Goal: Communication & Community: Share content

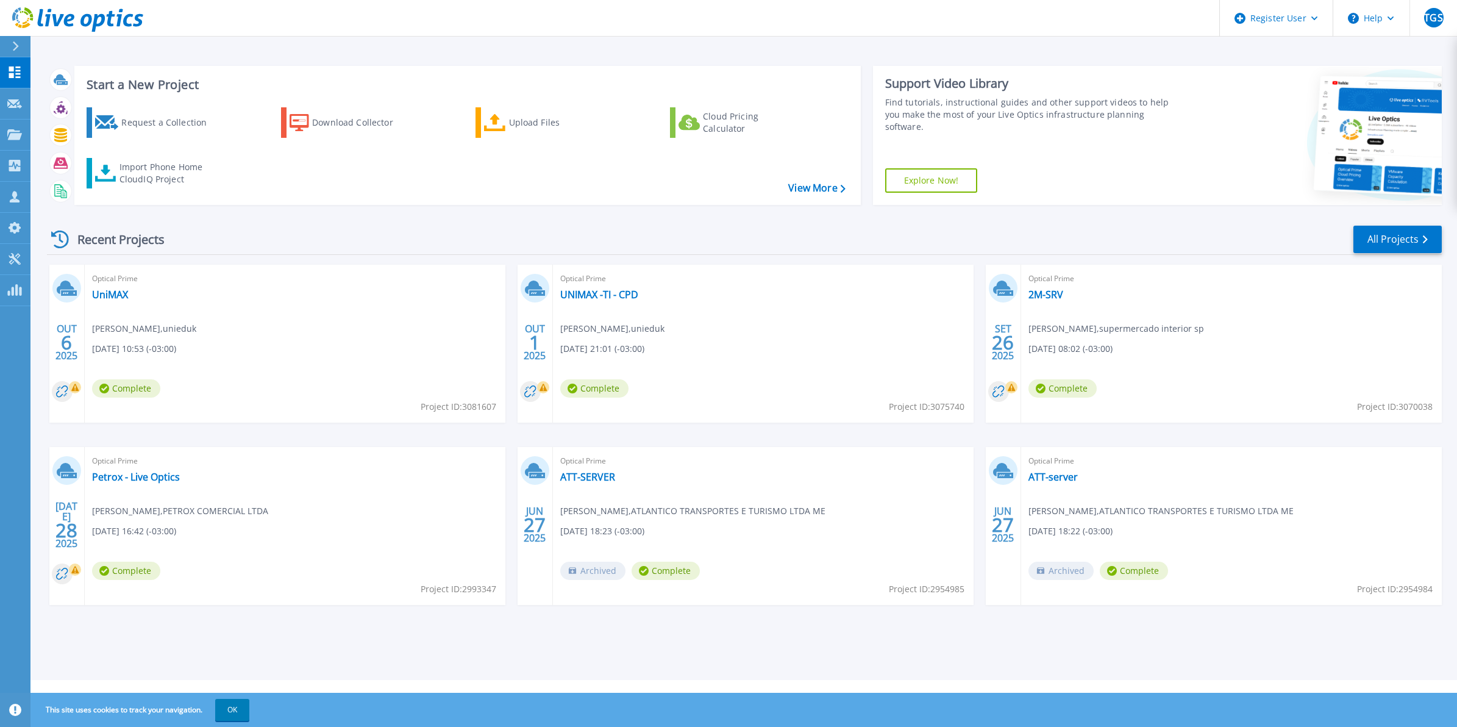
click at [219, 714] on button "OK" at bounding box center [232, 710] width 34 height 22
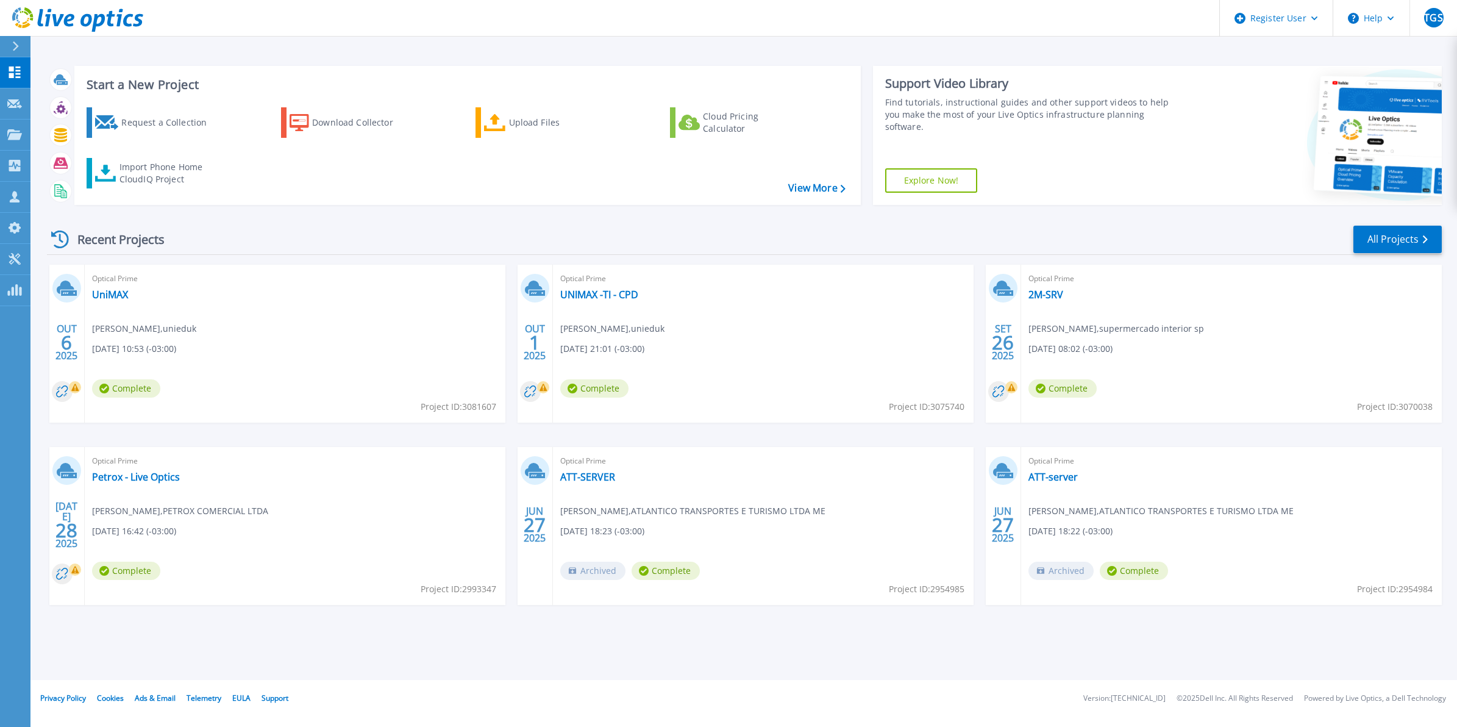
click at [379, 691] on footer "Privacy Policy Cookies Ads & Email Telemetry EULA Support Version: 26.3.9.2 © 2…" at bounding box center [743, 698] width 1428 height 37
click at [390, 656] on div "Start a New Project Request a Collection Download Collector Upload Files Cloud …" at bounding box center [743, 340] width 1426 height 680
click at [21, 48] on div at bounding box center [21, 46] width 20 height 21
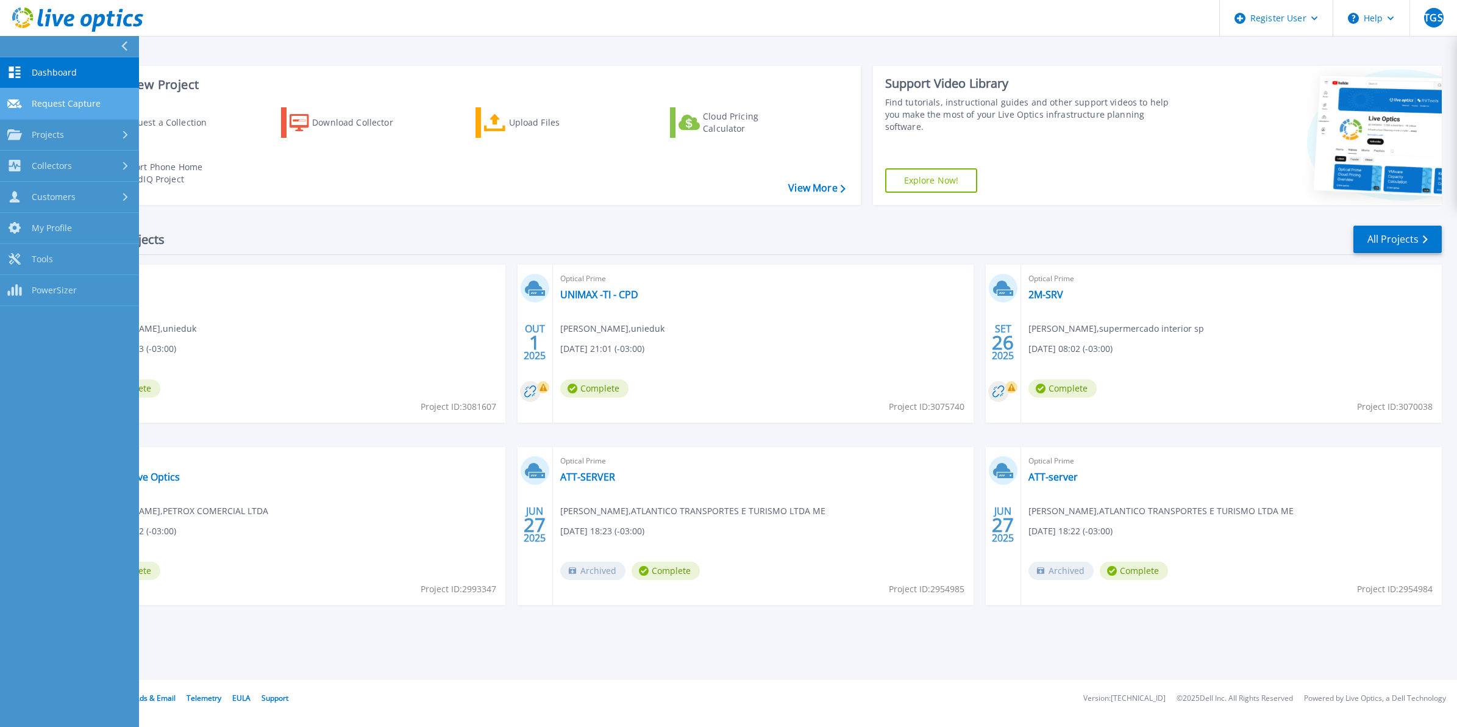
click at [89, 105] on span "Request Capture" at bounding box center [66, 103] width 69 height 11
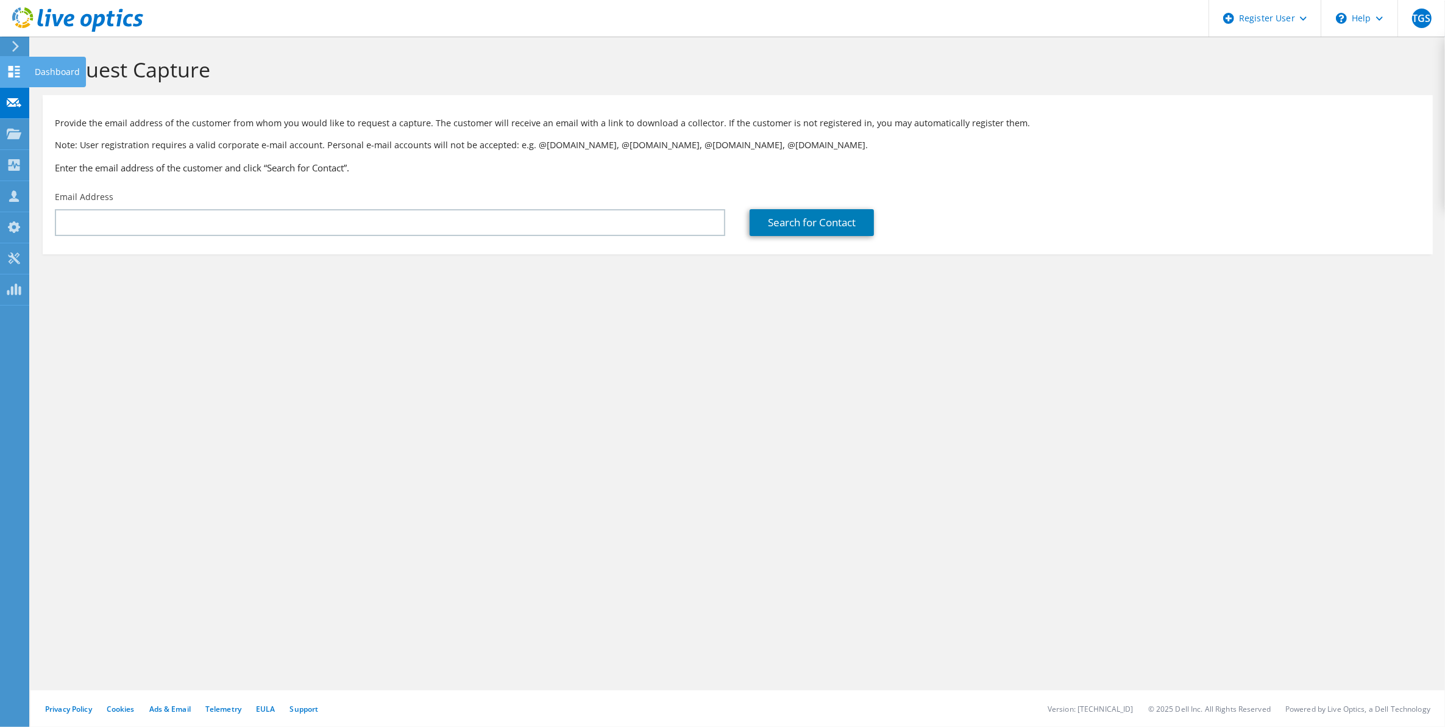
click at [14, 70] on icon at bounding box center [14, 72] width 15 height 12
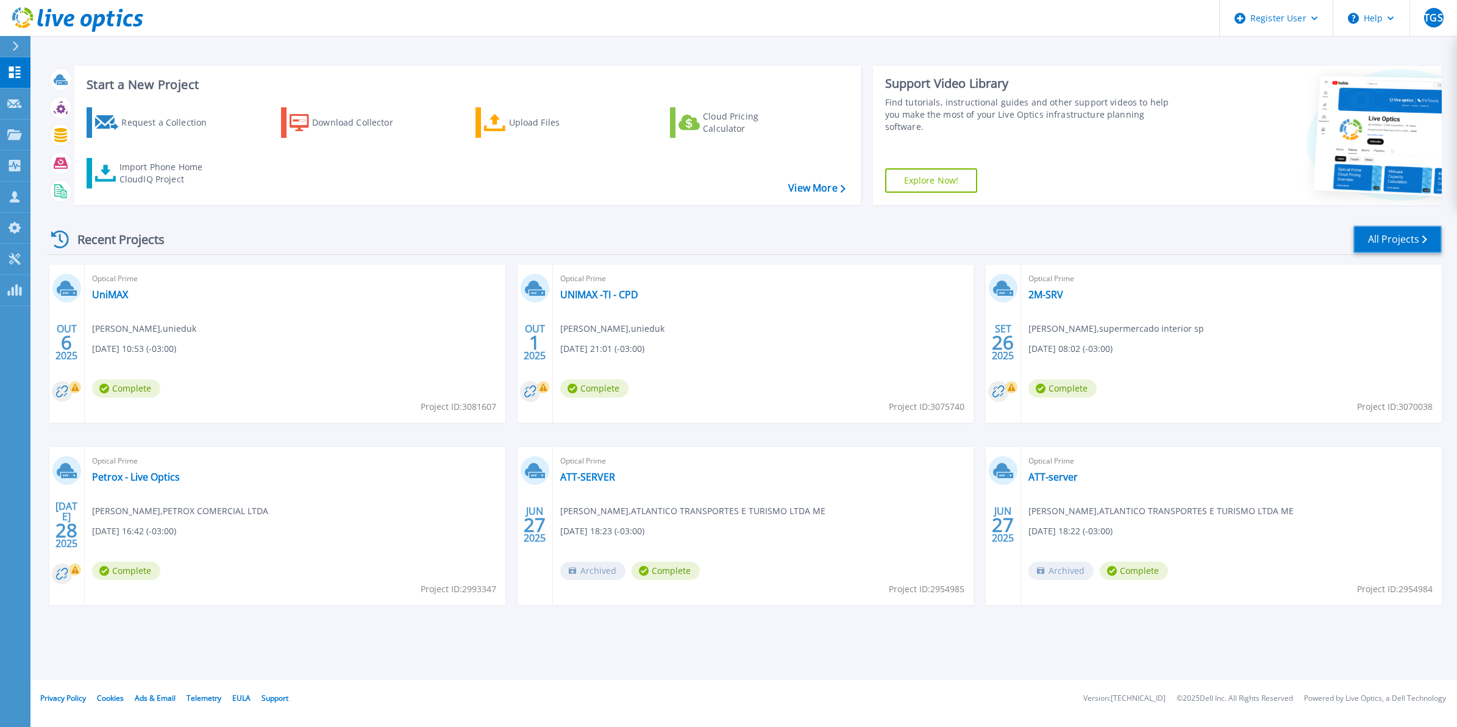
click at [1402, 235] on link "All Projects" at bounding box center [1397, 239] width 88 height 27
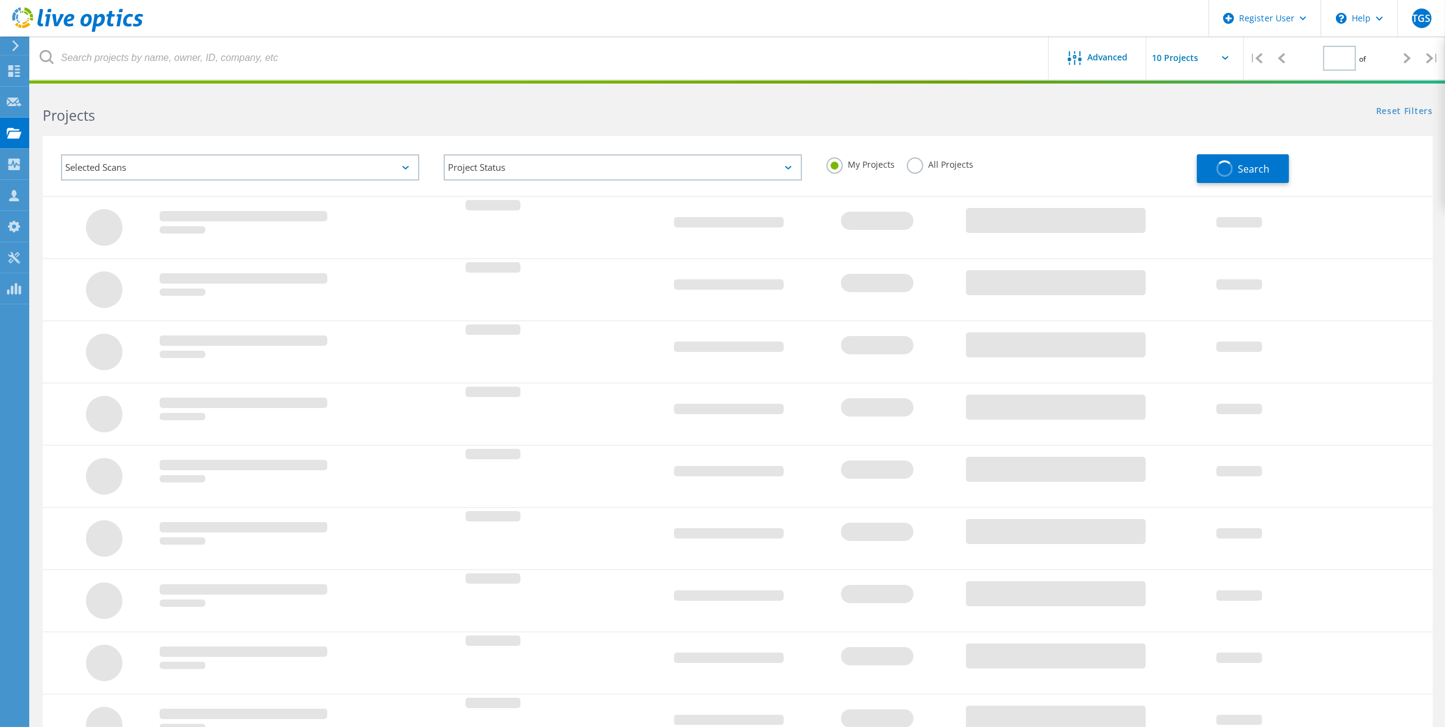
type input "1"
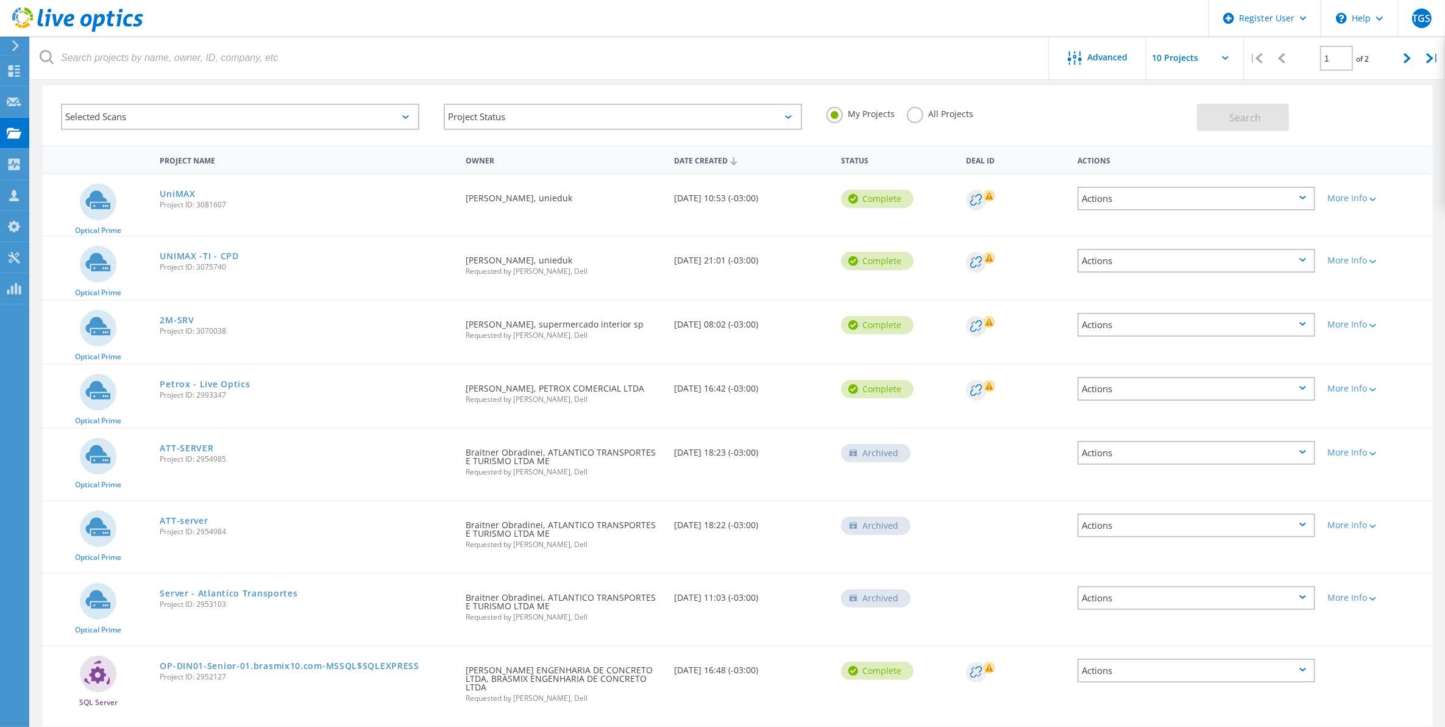
scroll to position [76, 0]
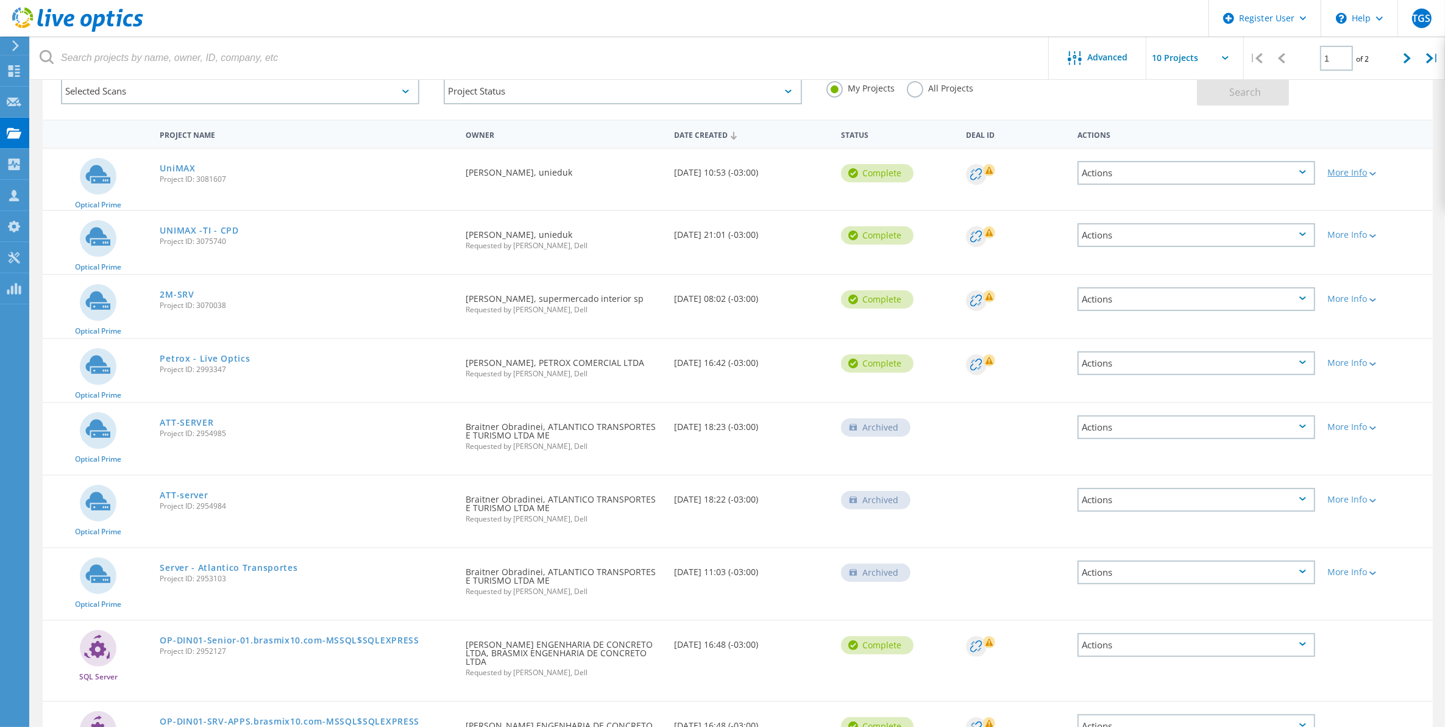
drag, startPoint x: 1331, startPoint y: 181, endPoint x: 1355, endPoint y: 165, distance: 29.1
click at [1342, 174] on div "More Info" at bounding box center [1377, 169] width 111 height 40
click at [1353, 168] on div "More Info" at bounding box center [1377, 172] width 99 height 9
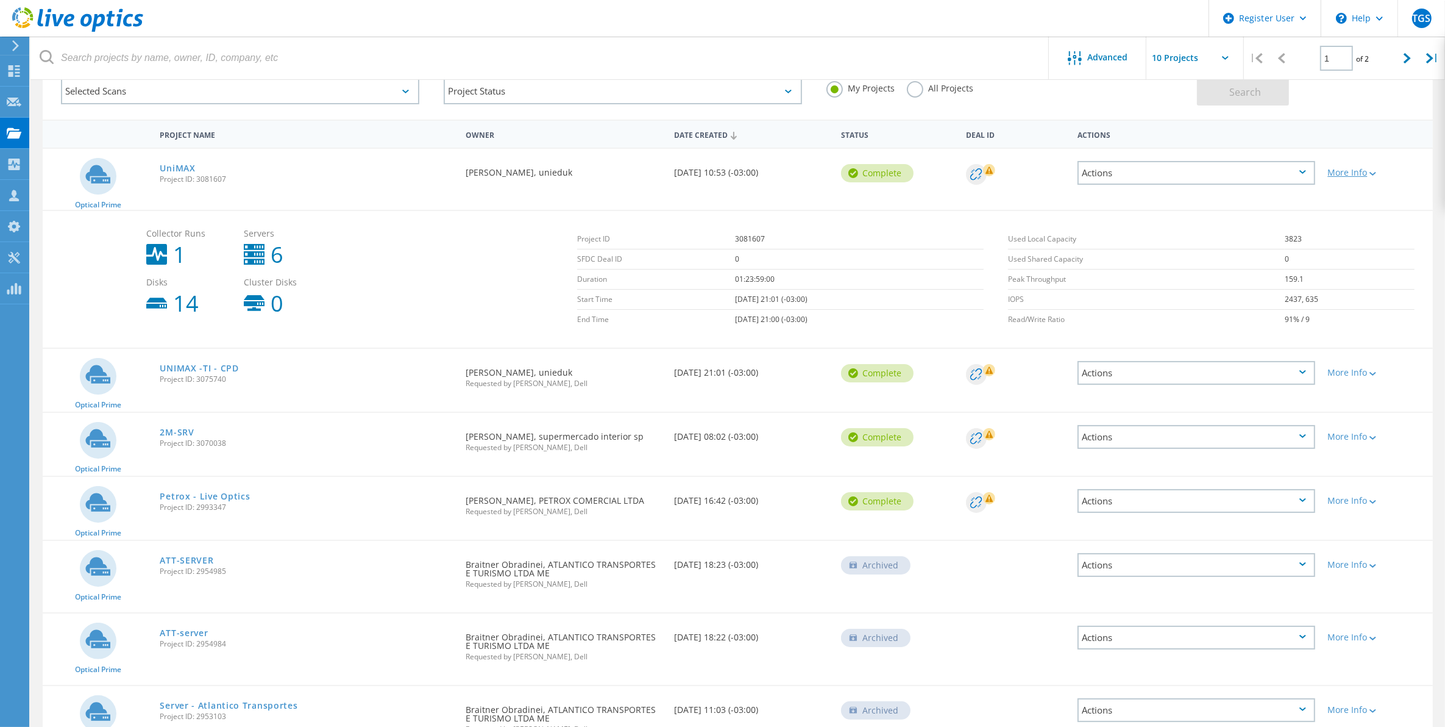
click at [1349, 173] on div "More Info" at bounding box center [1377, 172] width 99 height 9
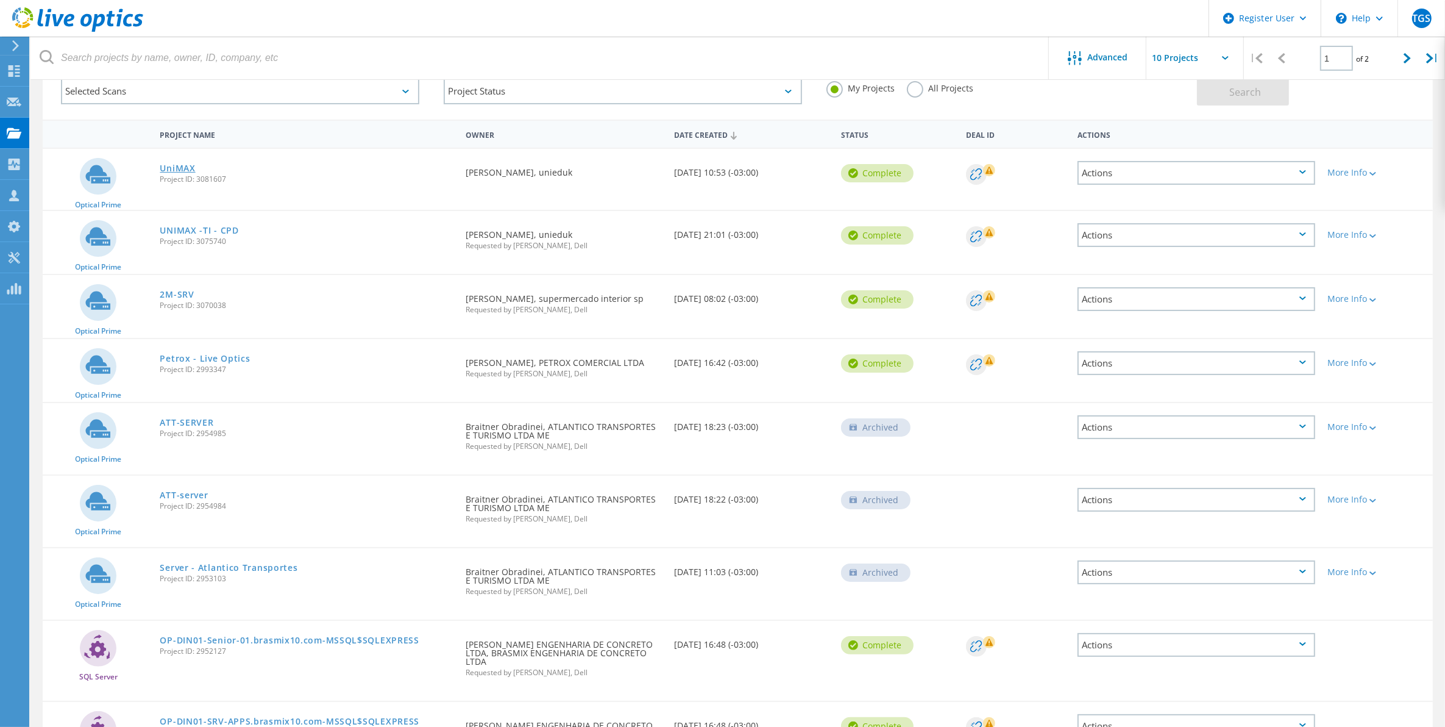
click at [169, 168] on link "UniMAX" at bounding box center [177, 168] width 35 height 9
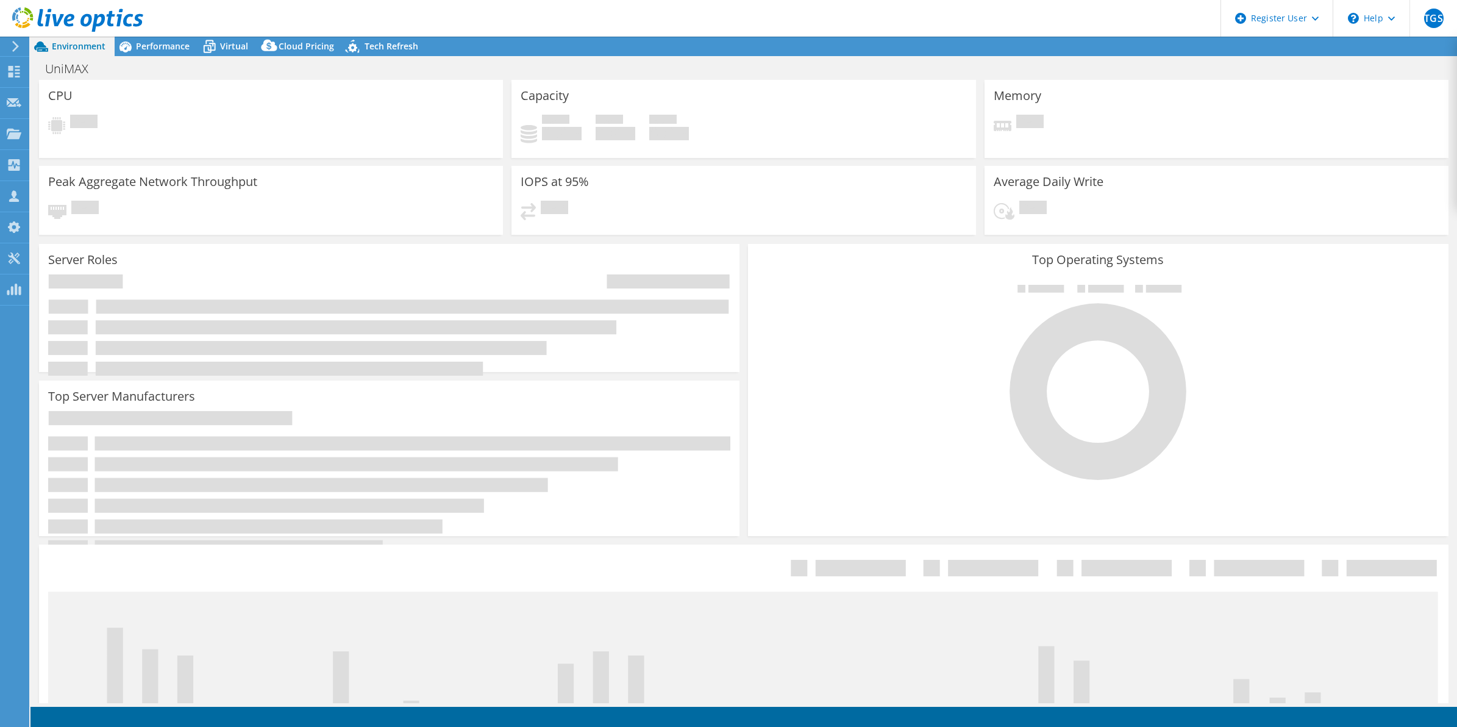
select select "USD"
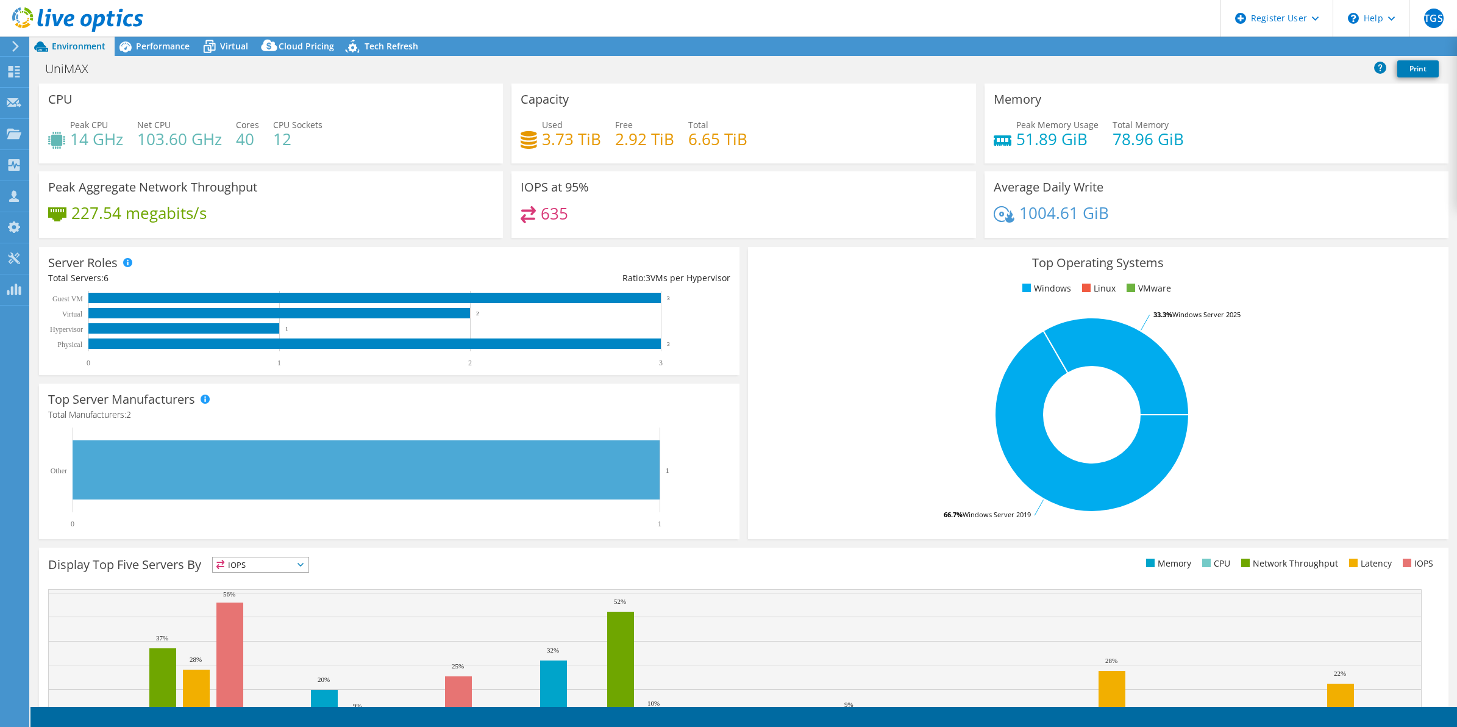
click at [893, 90] on div "Capacity Used 3.73 TiB Free 2.92 TiB Total 6.65 TiB" at bounding box center [743, 124] width 464 height 80
click at [1290, 46] on icon at bounding box center [1293, 46] width 9 height 9
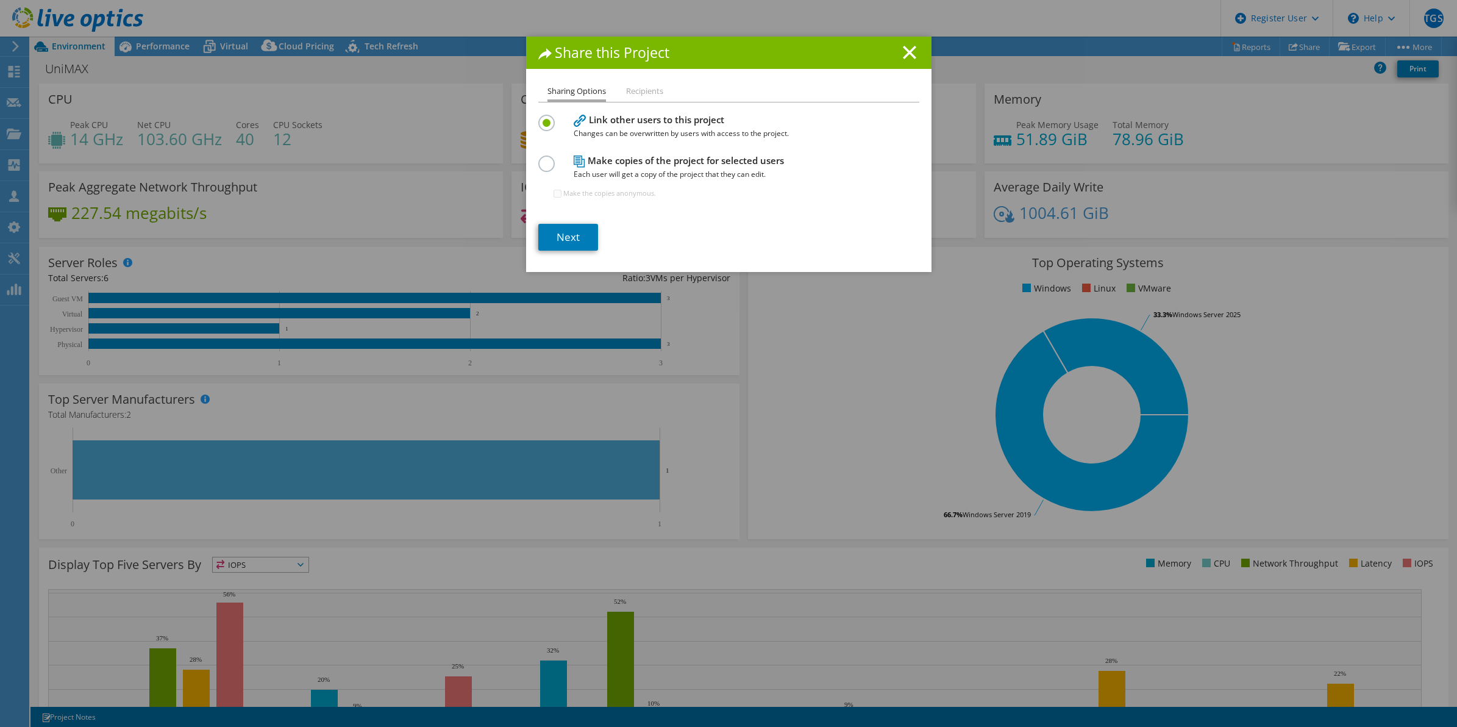
click at [540, 118] on label at bounding box center [548, 116] width 21 height 3
click at [0, 0] on input "radio" at bounding box center [0, 0] width 0 height 0
click at [617, 121] on h4 "Link other users to this project Changes can be overwritten by users with acces…" at bounding box center [726, 126] width 305 height 27
click at [552, 243] on link "Next" at bounding box center [568, 237] width 60 height 27
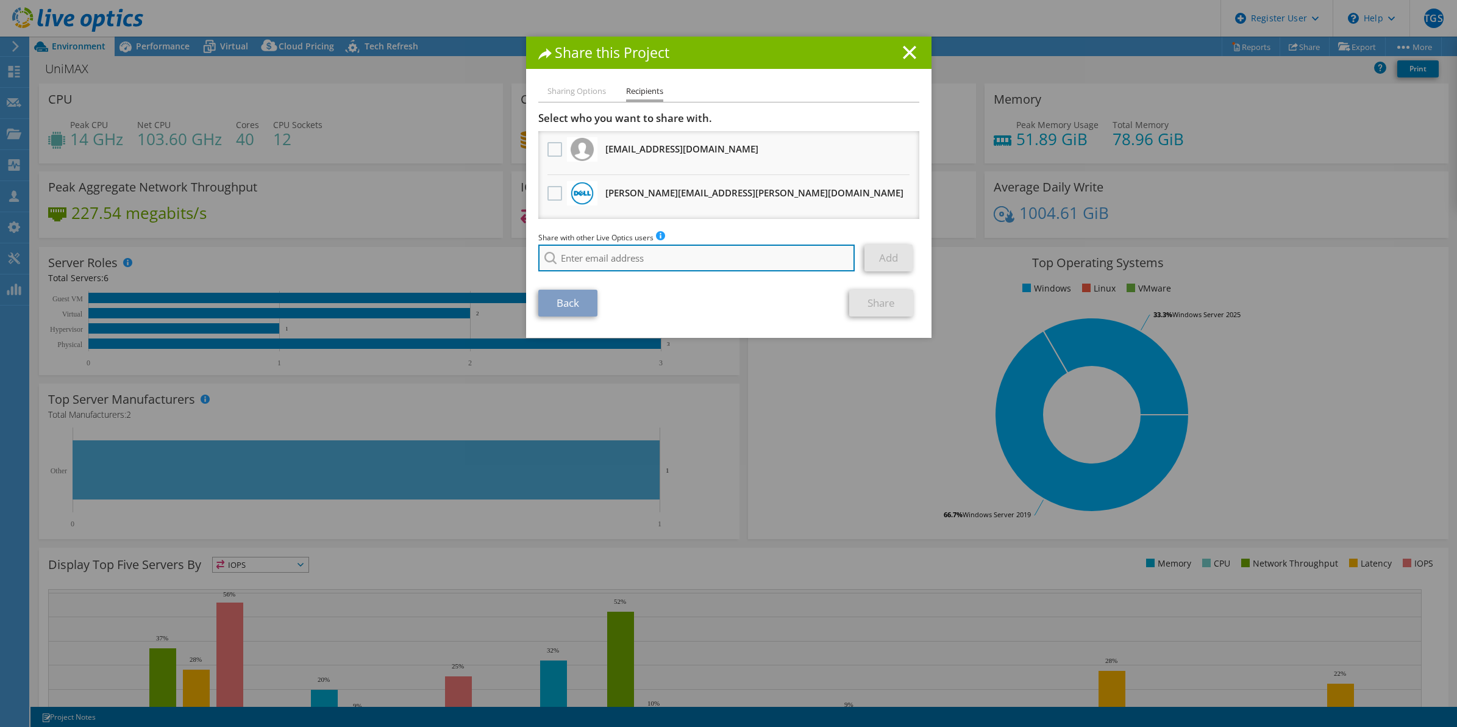
click at [611, 258] on input "search" at bounding box center [696, 257] width 317 height 27
type input "evan"
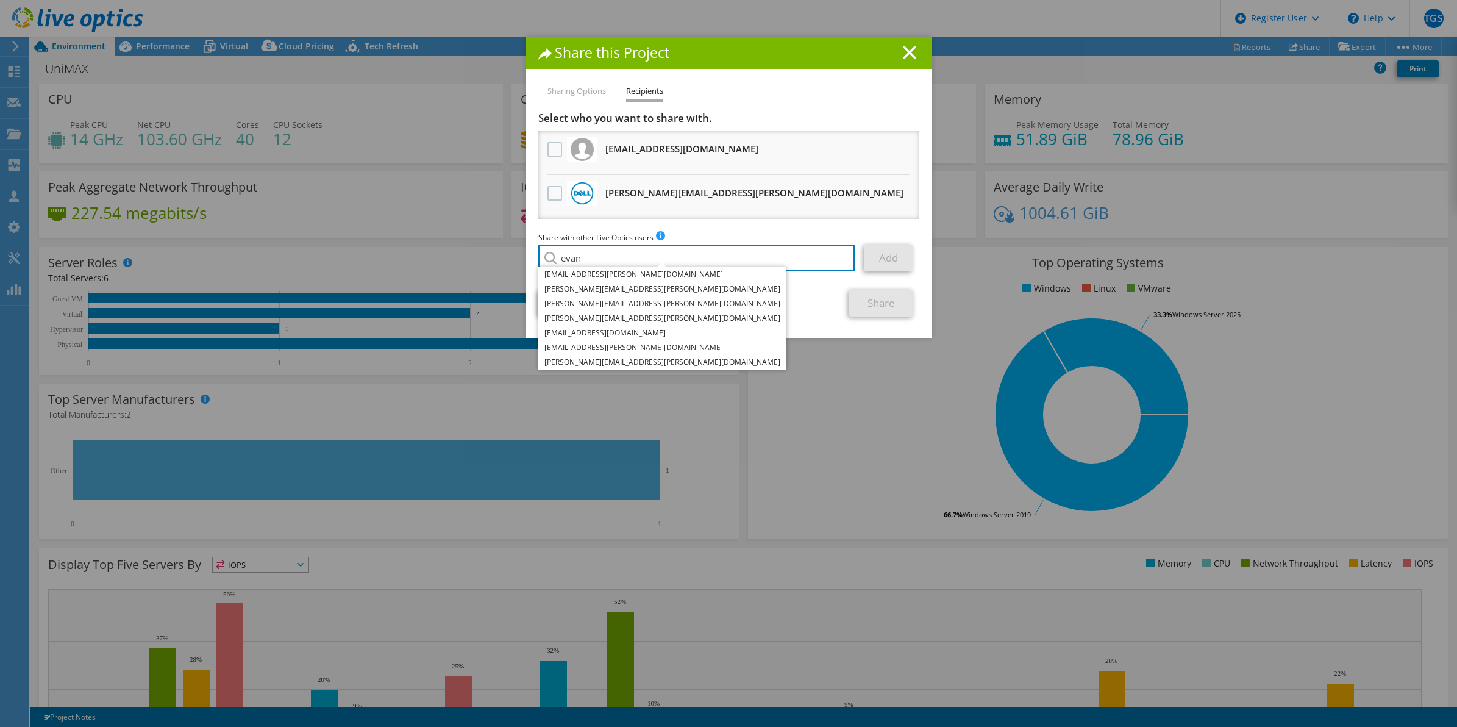
drag, startPoint x: 611, startPoint y: 258, endPoint x: 156, endPoint y: 269, distance: 454.9
click at [159, 269] on div "Share this Project Sharing Options Recipients Link other users to this project …" at bounding box center [728, 363] width 1457 height 653
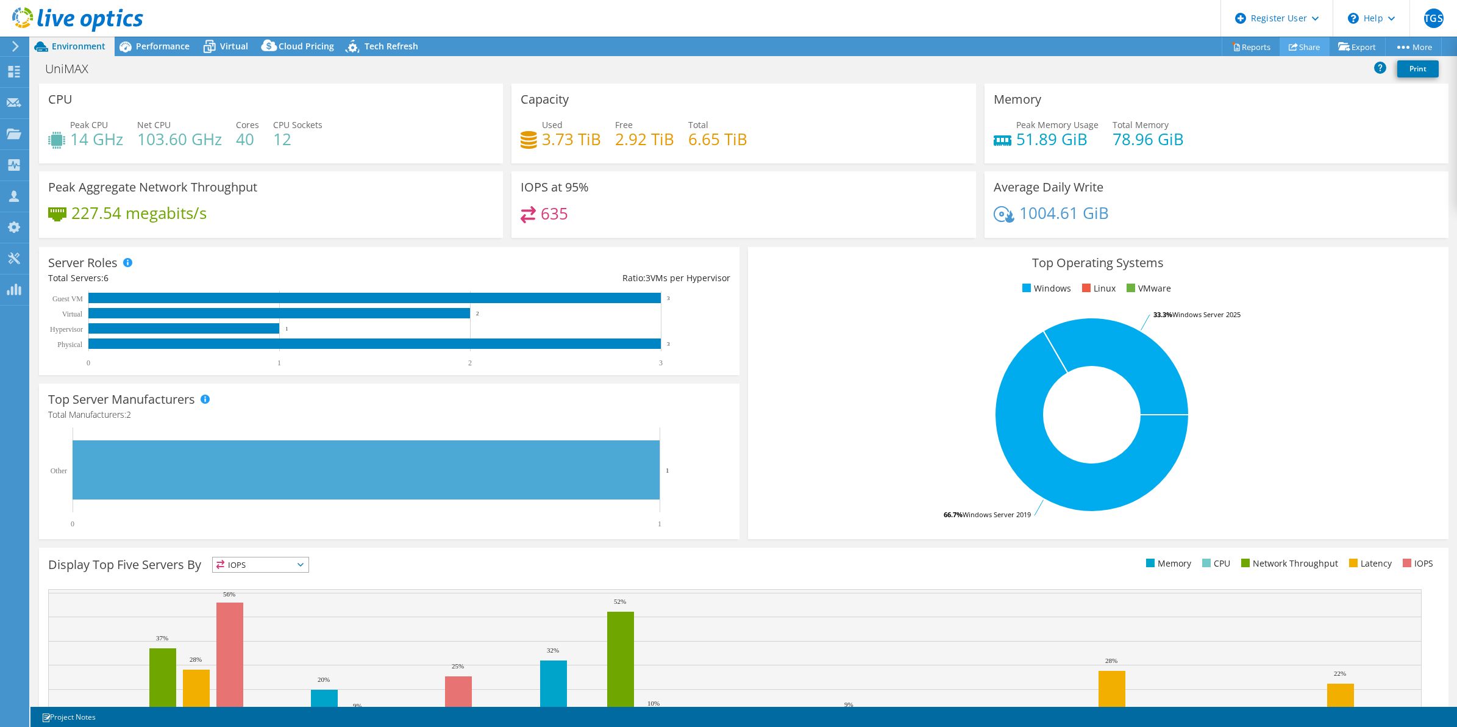
click at [1309, 43] on link "Share" at bounding box center [1304, 46] width 50 height 19
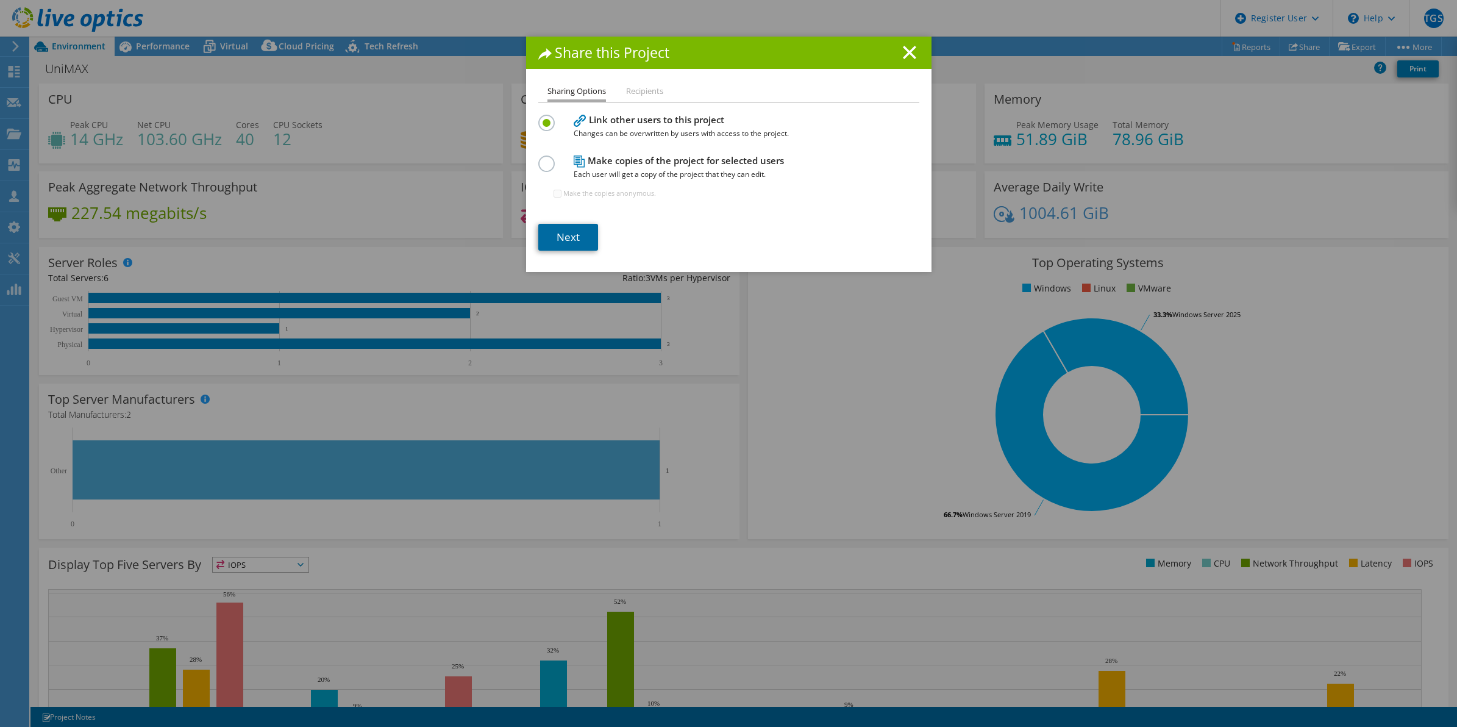
click at [564, 238] on link "Next" at bounding box center [568, 237] width 60 height 27
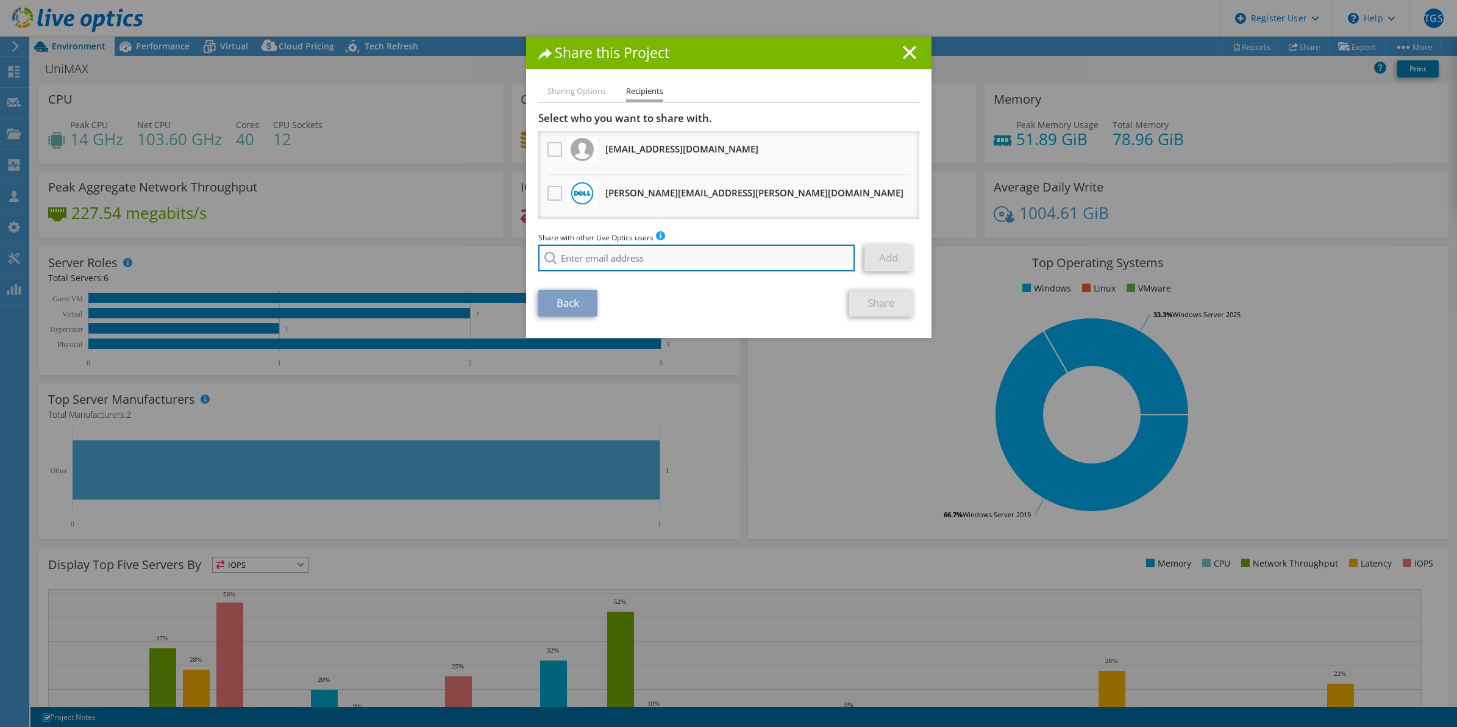
click at [616, 260] on input "search" at bounding box center [696, 257] width 317 height 27
paste input "Evandro.Correa@Dell.com"
type input "Evandro.Correa@Dell.com"
click at [671, 290] on div "Back Share" at bounding box center [728, 303] width 381 height 27
click at [675, 255] on input "Evandro.Correa@Dell.com" at bounding box center [696, 257] width 317 height 27
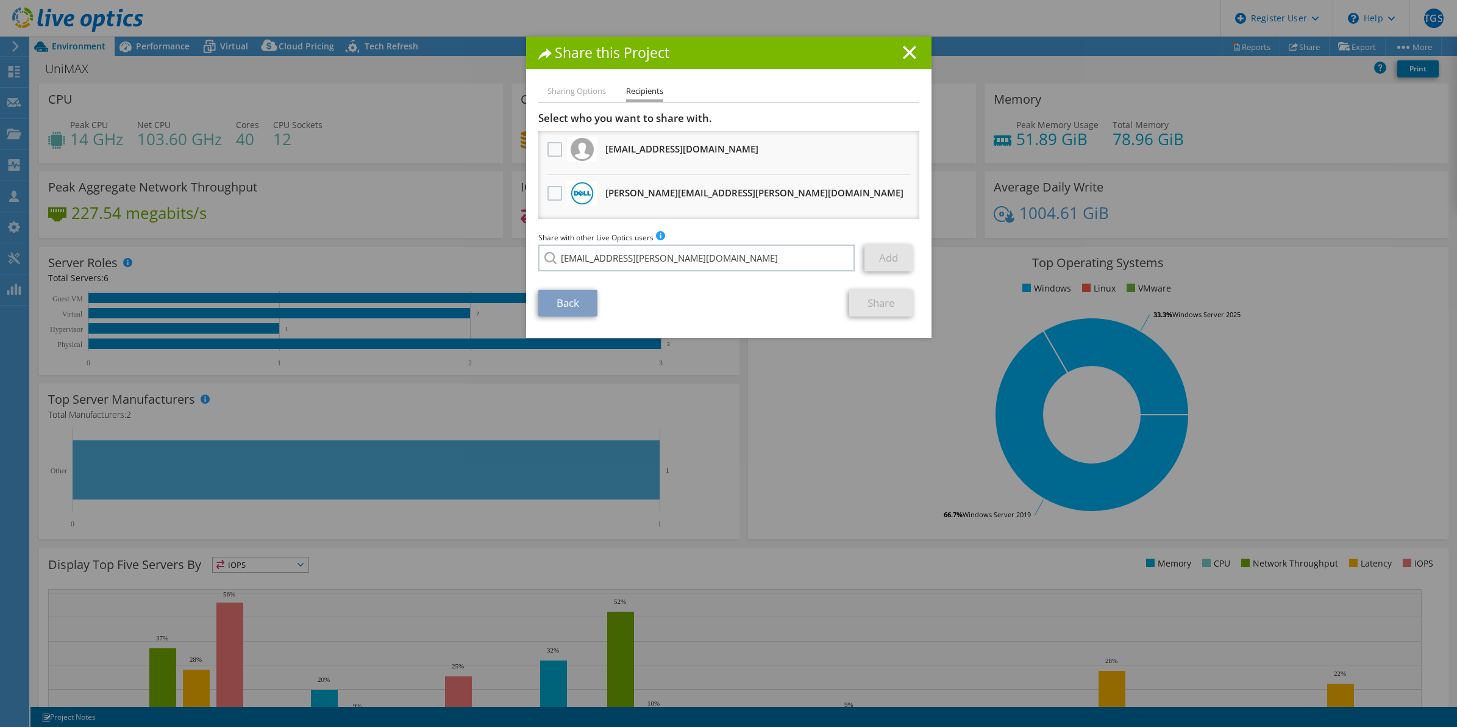
click at [675, 290] on div "Back Share" at bounding box center [728, 303] width 381 height 27
click at [680, 253] on input "Evandro.Correa@Dell.com" at bounding box center [696, 257] width 317 height 27
drag, startPoint x: 690, startPoint y: 257, endPoint x: 537, endPoint y: 258, distance: 153.0
click at [538, 258] on input "Evandro.Correa@Dell.com" at bounding box center [696, 257] width 317 height 27
paste input "Evandro.Correa@Dell.com"
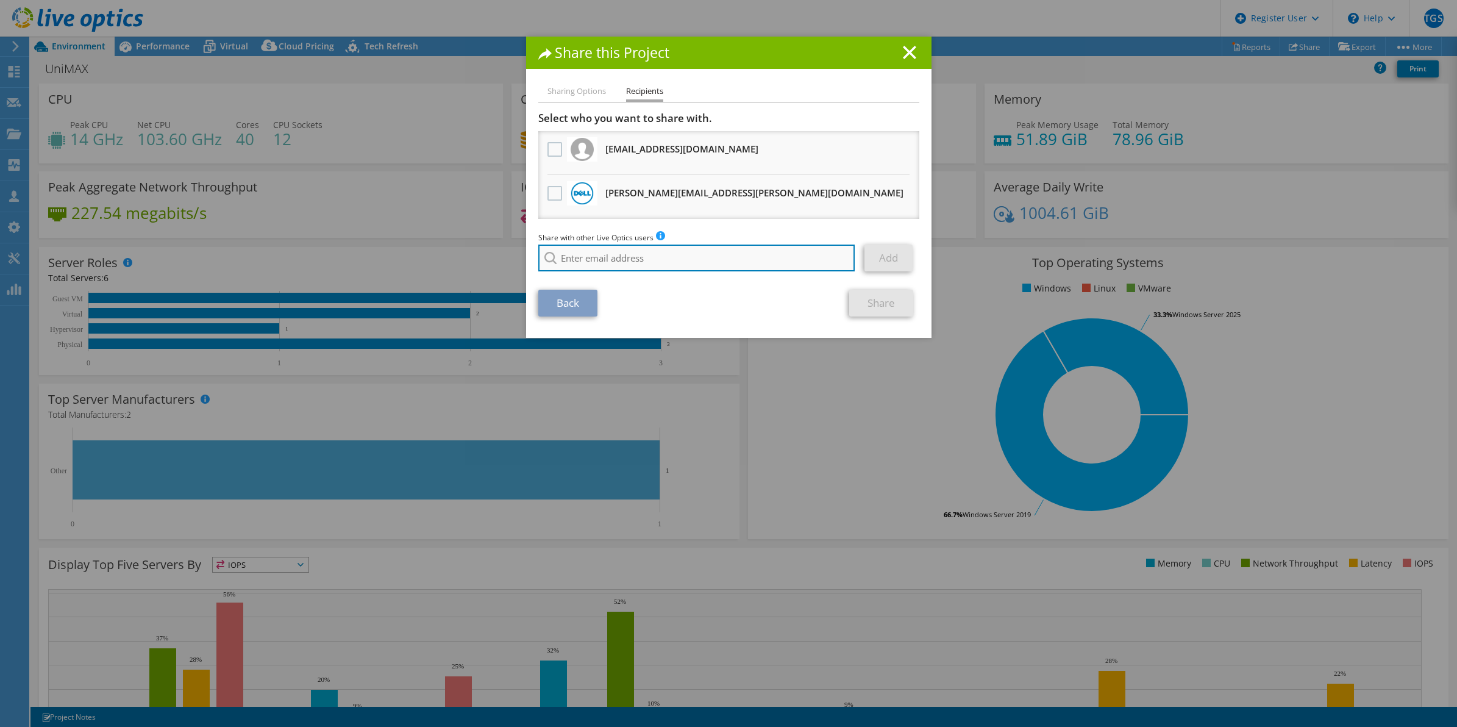
type input "Evandro.Correa@Dell.com"
click at [570, 268] on li "Evandro.Correa@Dell.com" at bounding box center [633, 266] width 191 height 15
click at [891, 248] on link "Add" at bounding box center [888, 257] width 48 height 27
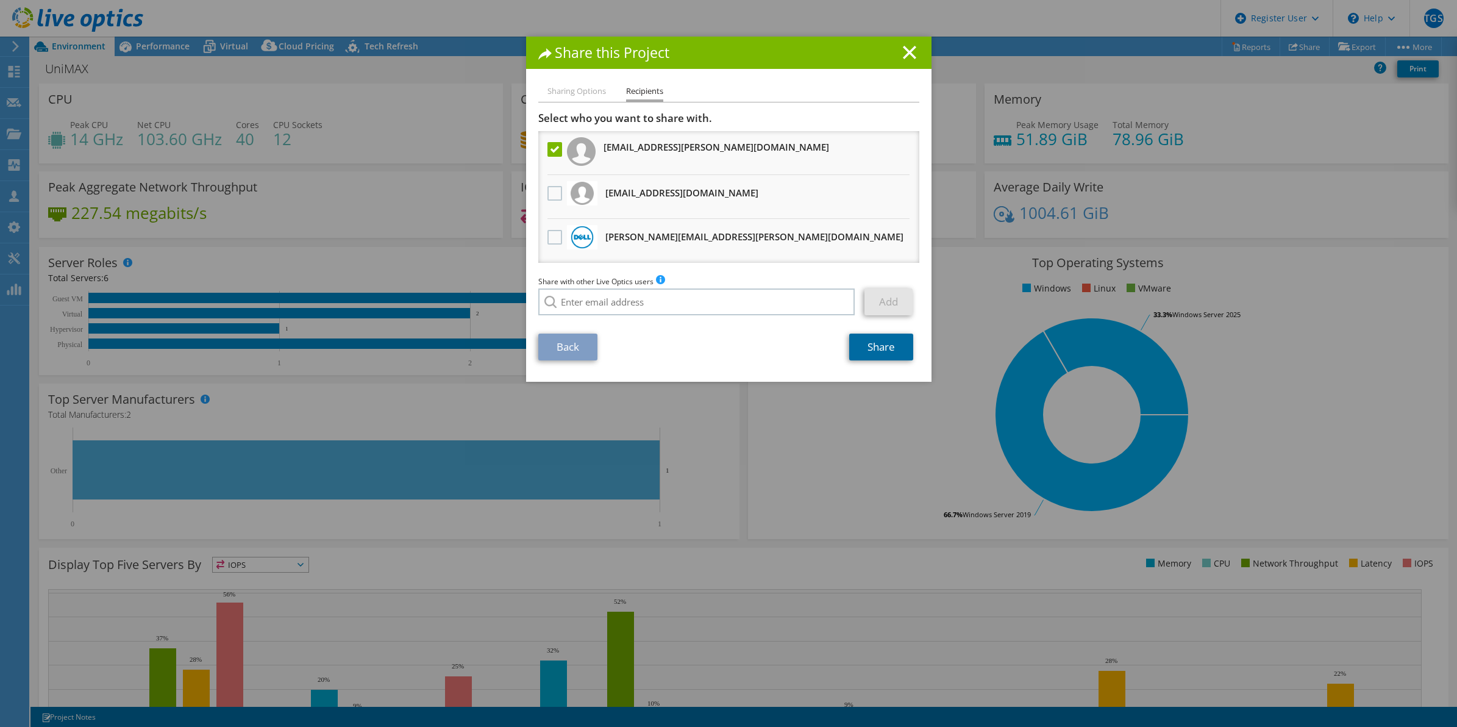
click at [884, 346] on link "Share" at bounding box center [881, 346] width 64 height 27
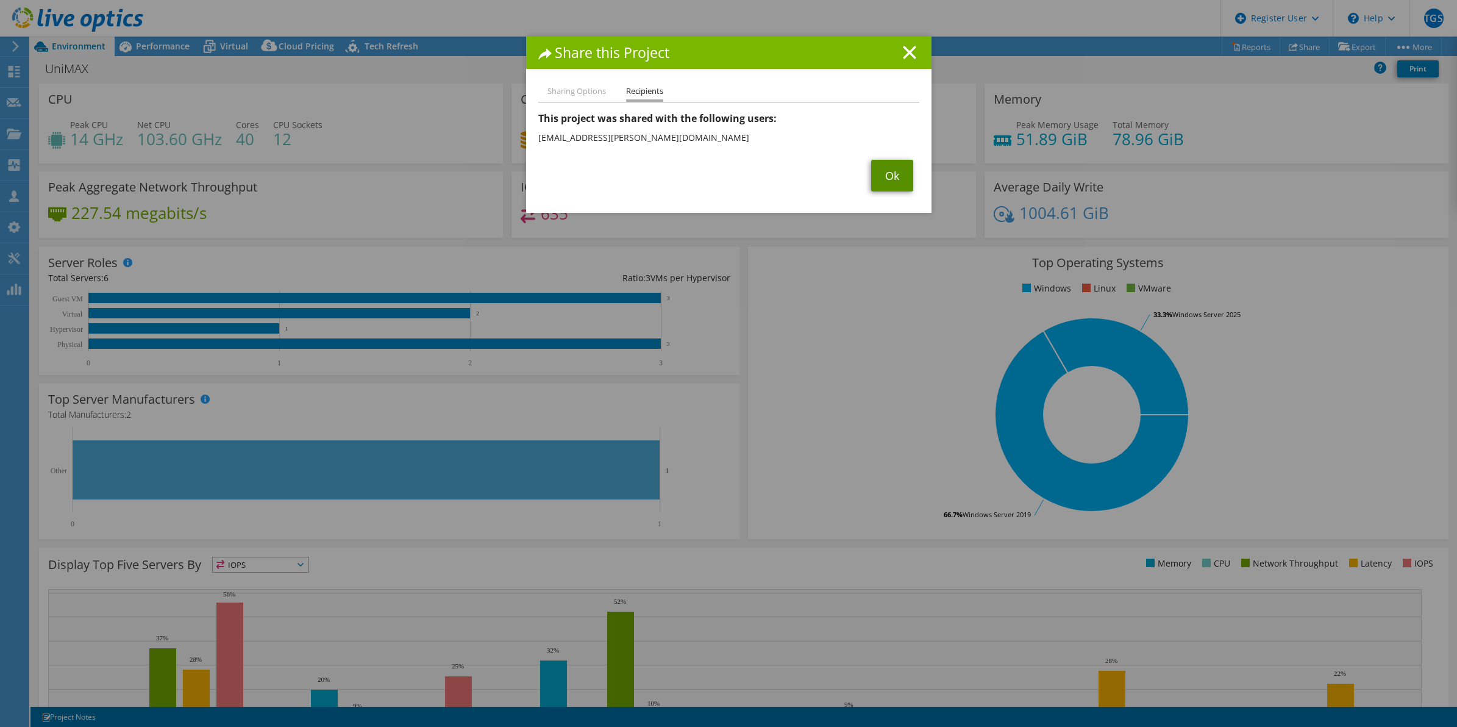
click at [883, 171] on link "Ok" at bounding box center [892, 176] width 42 height 32
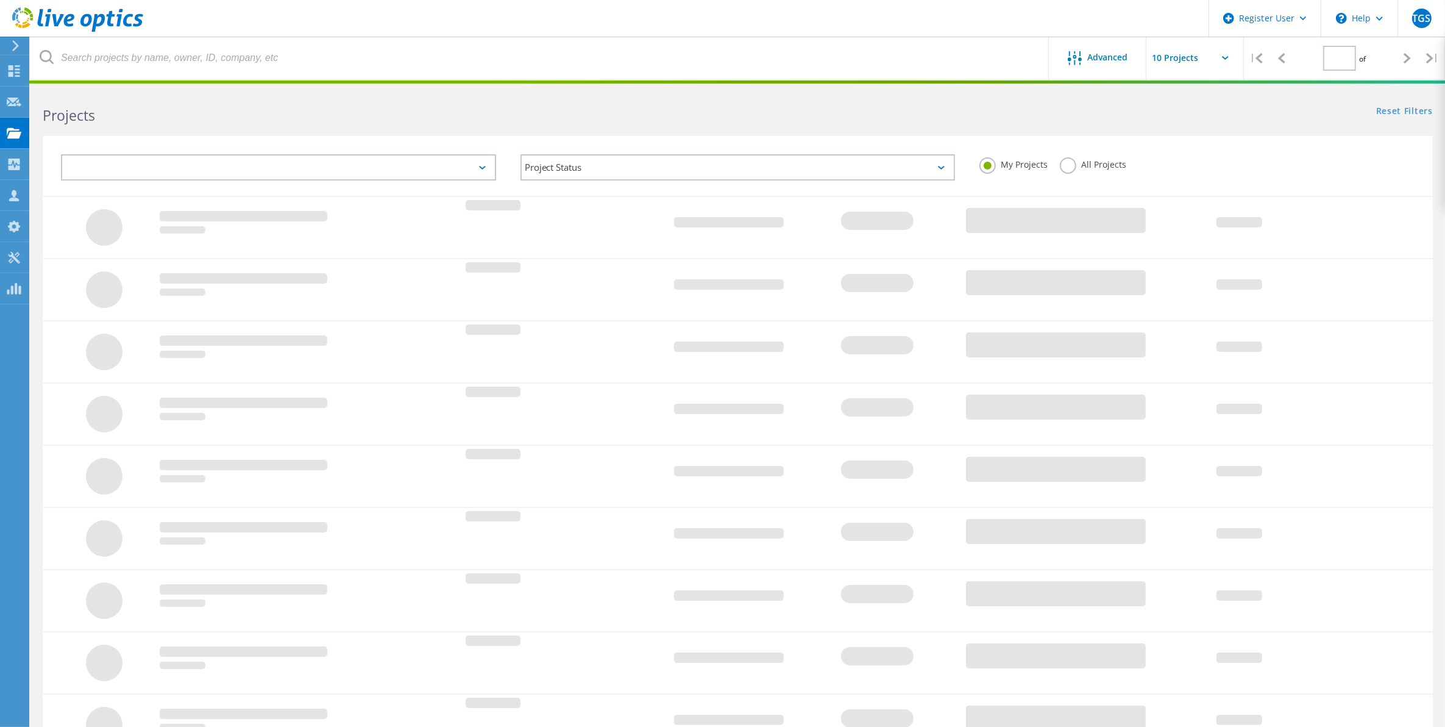
type input "1"
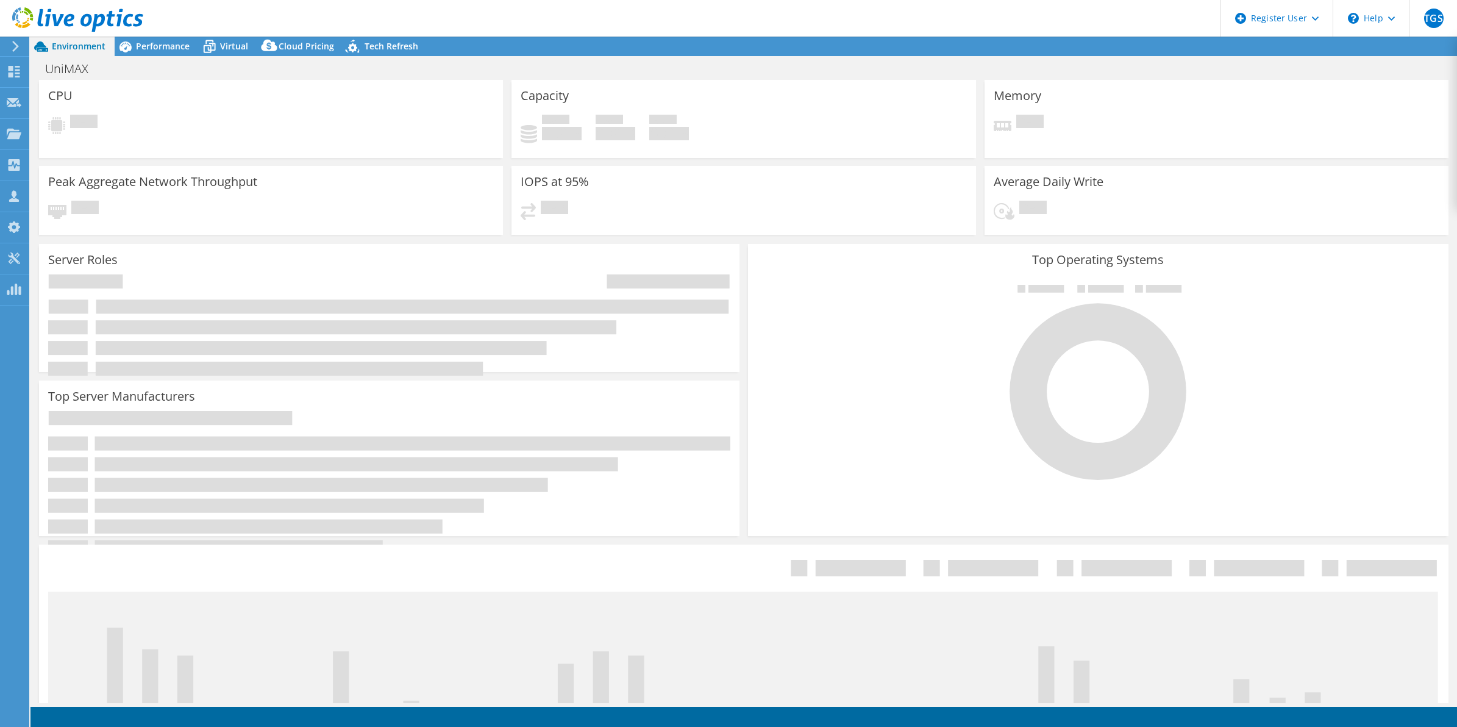
select select "USD"
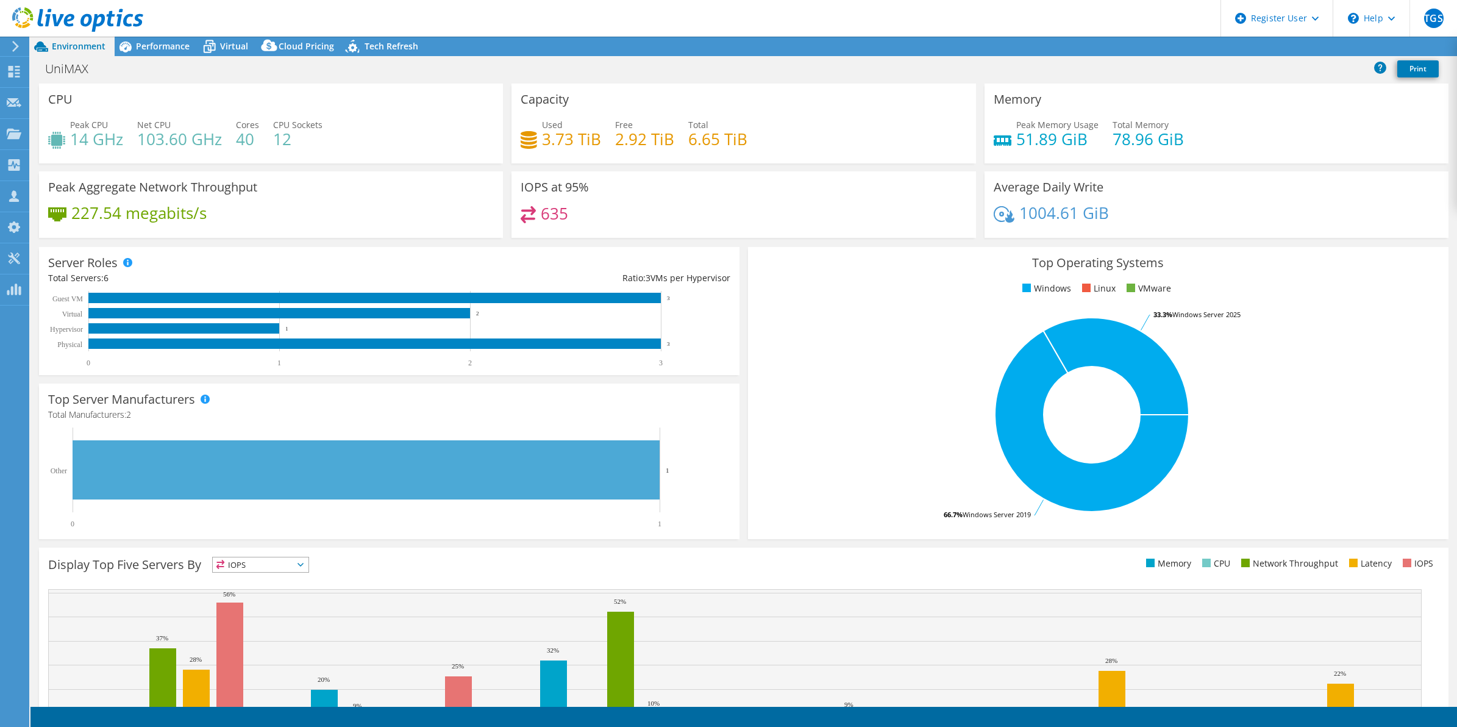
click at [491, 13] on header "TGS Dell User Thomas Garcia Santos Thomas.GarciaSantos@dell.com Dell My Profile…" at bounding box center [728, 18] width 1457 height 37
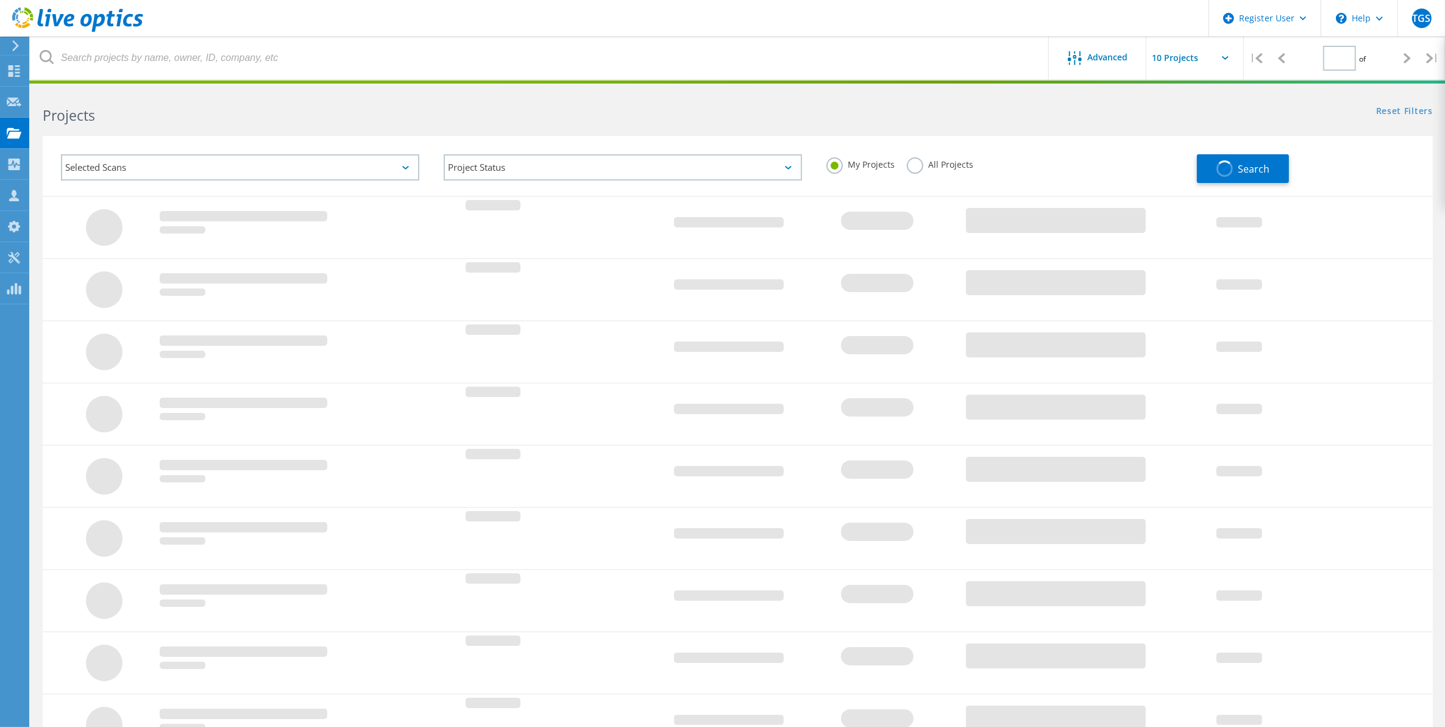
type input "1"
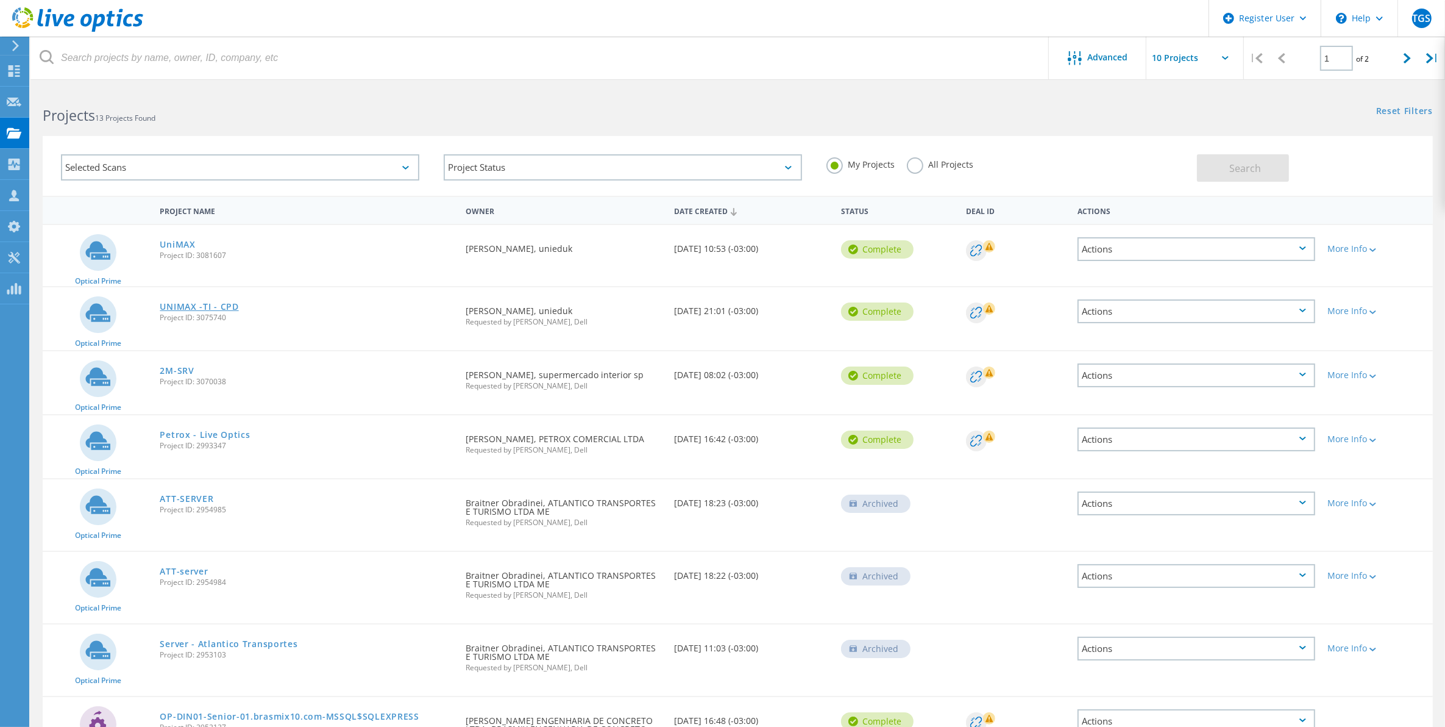
click at [187, 302] on link "UNIMAX -TI - CPD" at bounding box center [199, 306] width 79 height 9
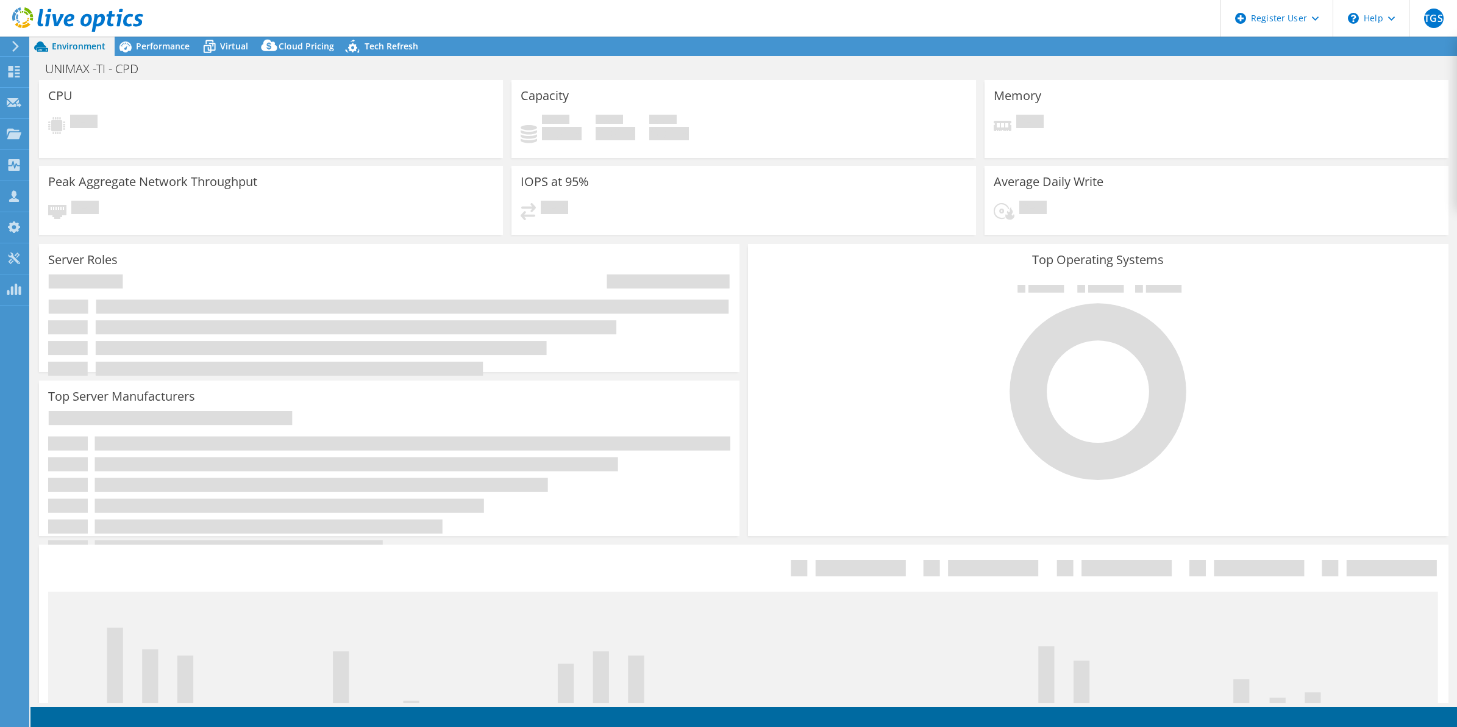
select select "USD"
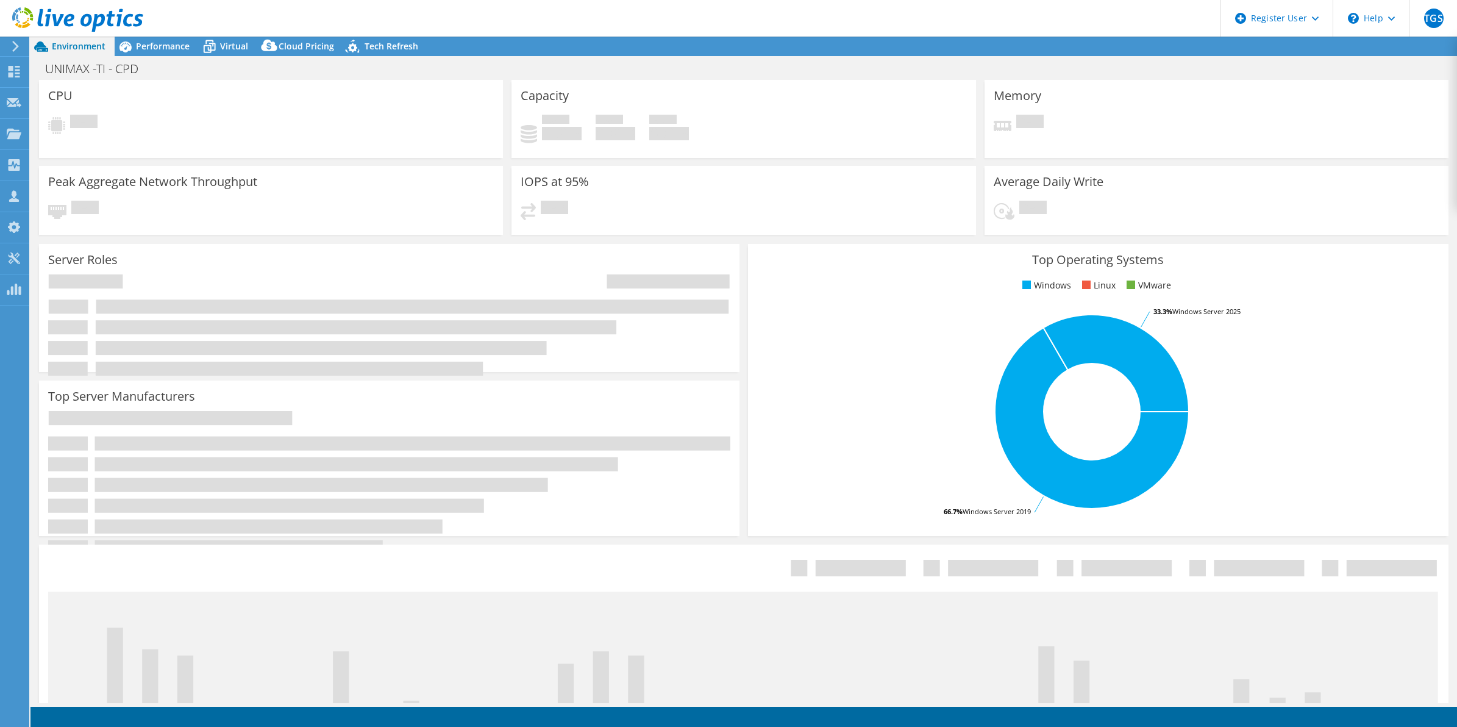
click at [1270, 68] on div "UNIMAX -TI - CPD Print" at bounding box center [743, 68] width 1426 height 23
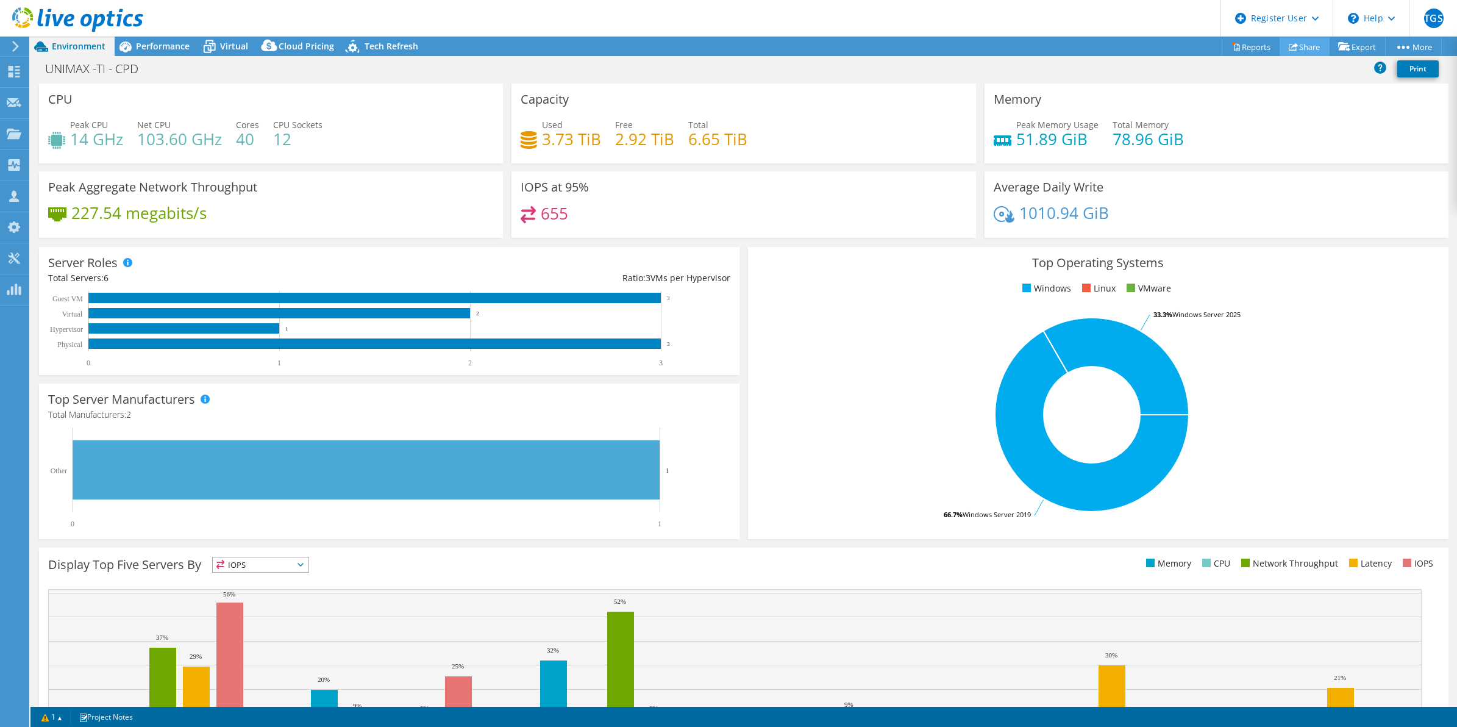
click at [1289, 46] on icon at bounding box center [1293, 46] width 9 height 9
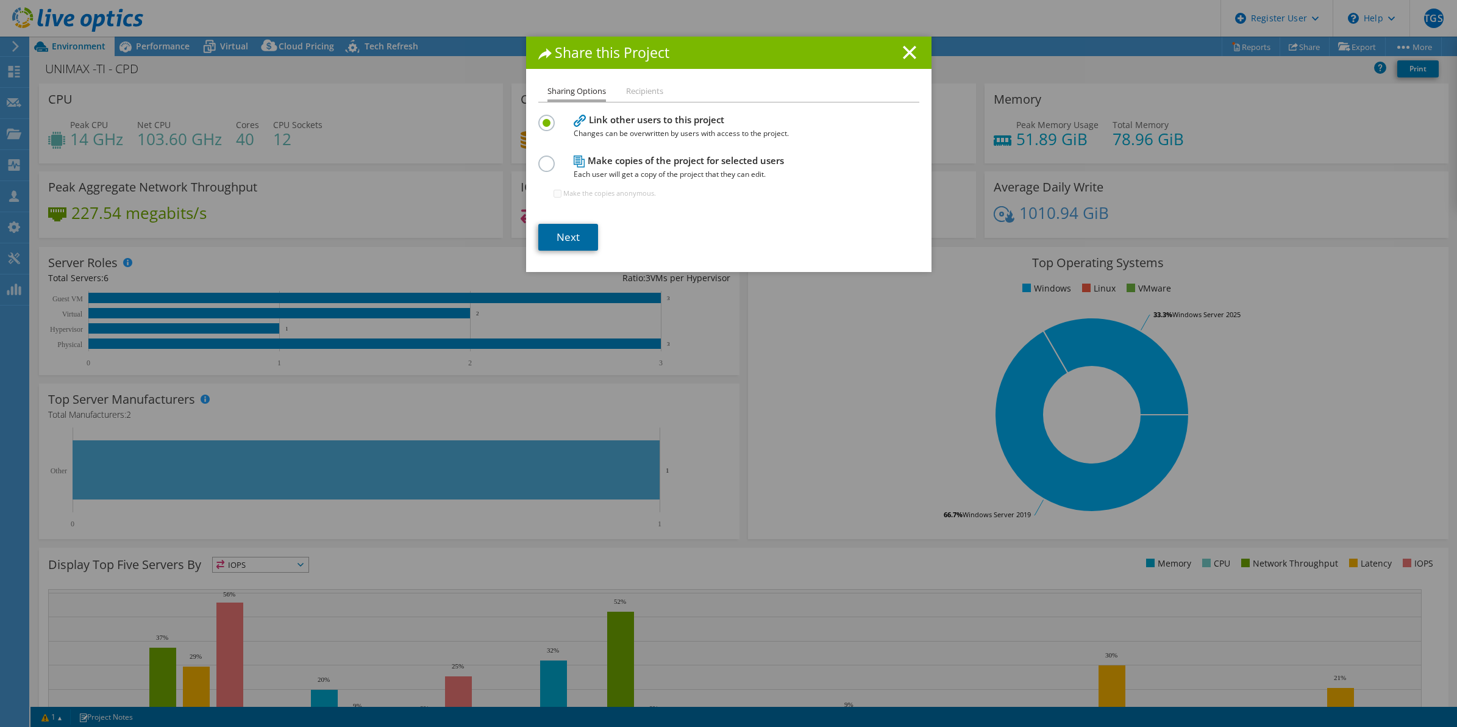
click at [574, 229] on link "Next" at bounding box center [568, 237] width 60 height 27
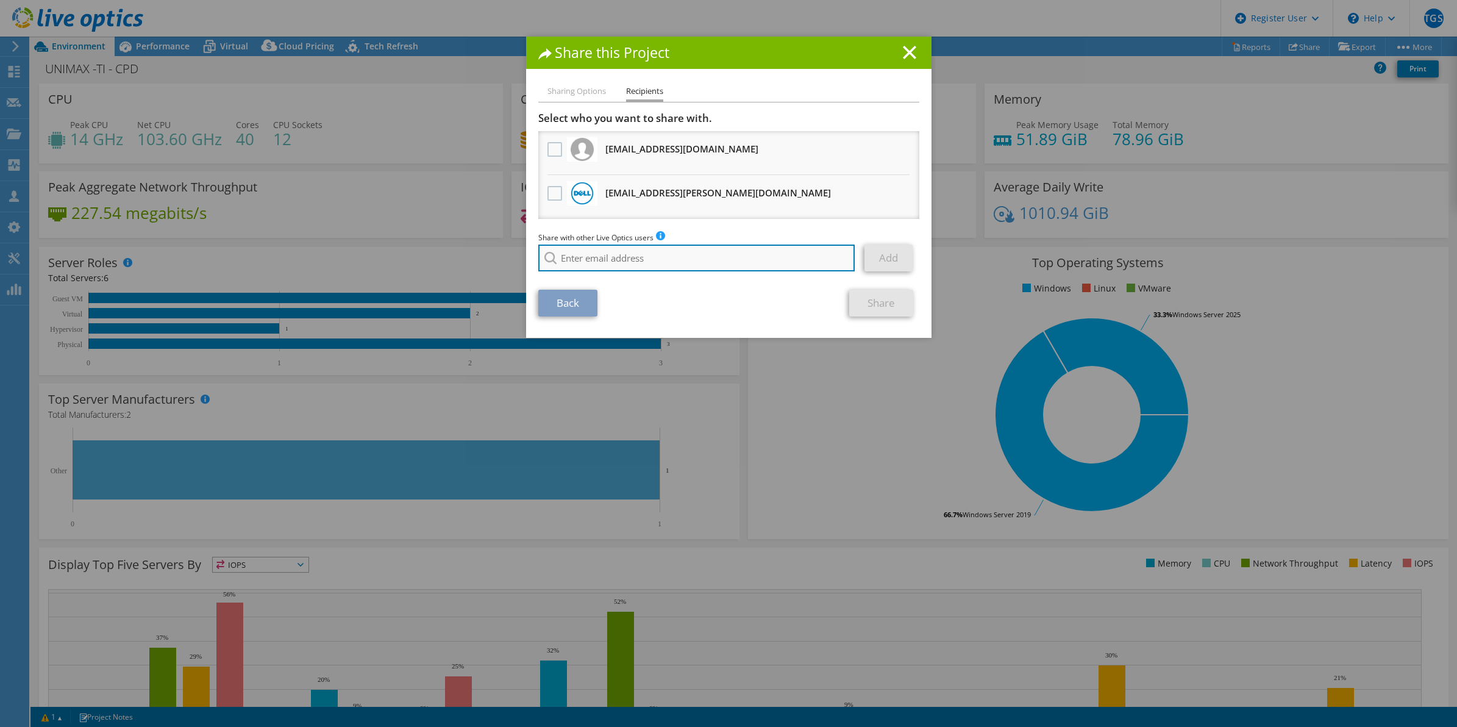
click at [669, 257] on input "search" at bounding box center [696, 257] width 317 height 27
paste input "Evandro.Correa@Dell.com"
type input "Evandro.Correa@Dell.com"
click at [648, 304] on div "Back Share" at bounding box center [728, 303] width 381 height 27
click at [628, 274] on li "Evandro.Correa@Dell.com" at bounding box center [633, 274] width 191 height 15
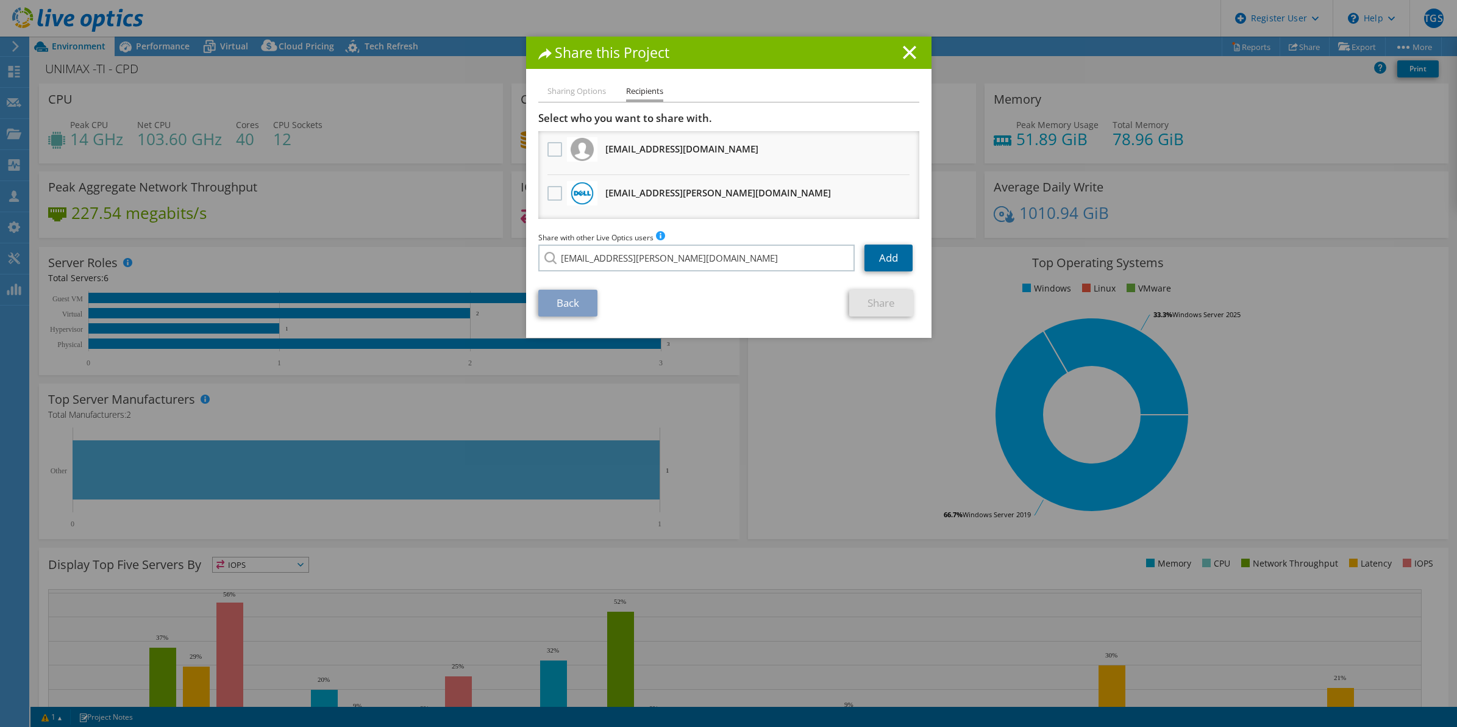
click at [875, 257] on link "Add" at bounding box center [888, 257] width 48 height 27
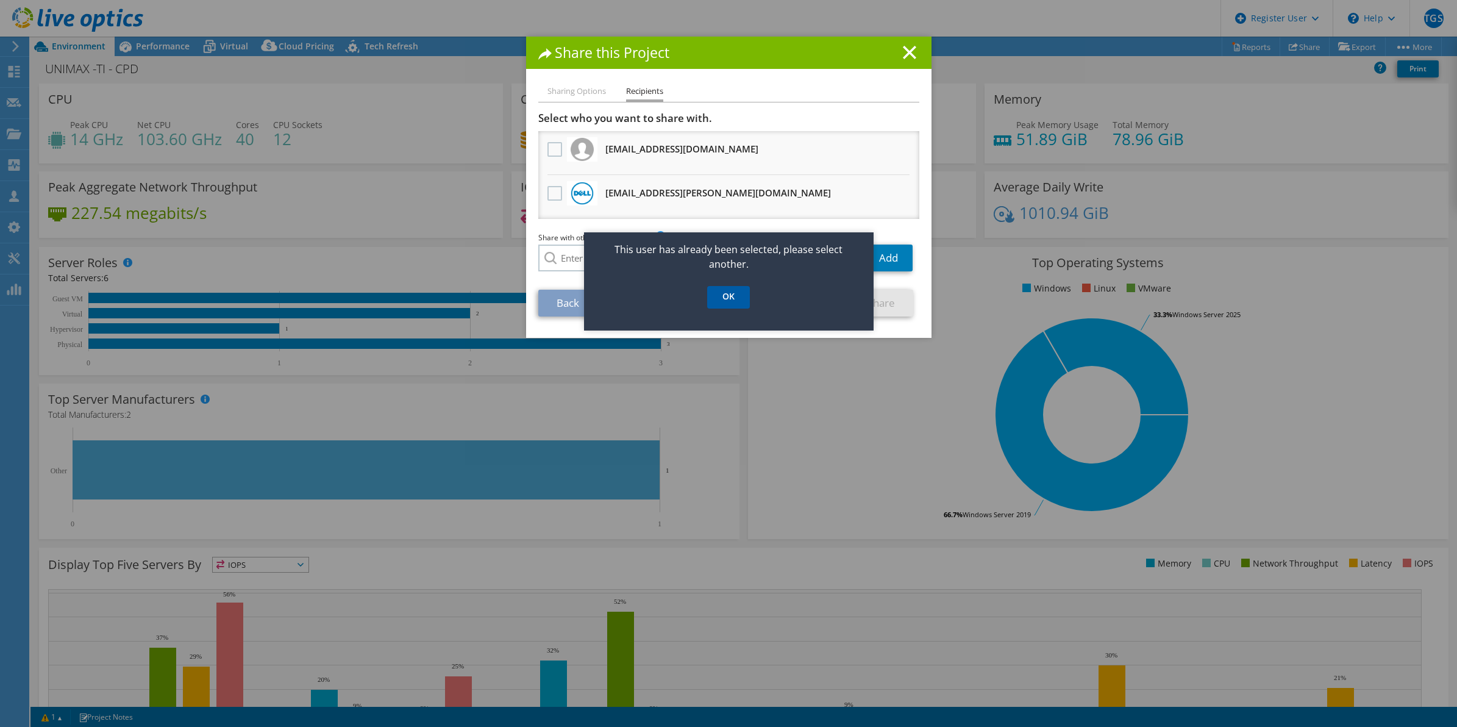
click at [726, 300] on link "OK" at bounding box center [728, 297] width 43 height 23
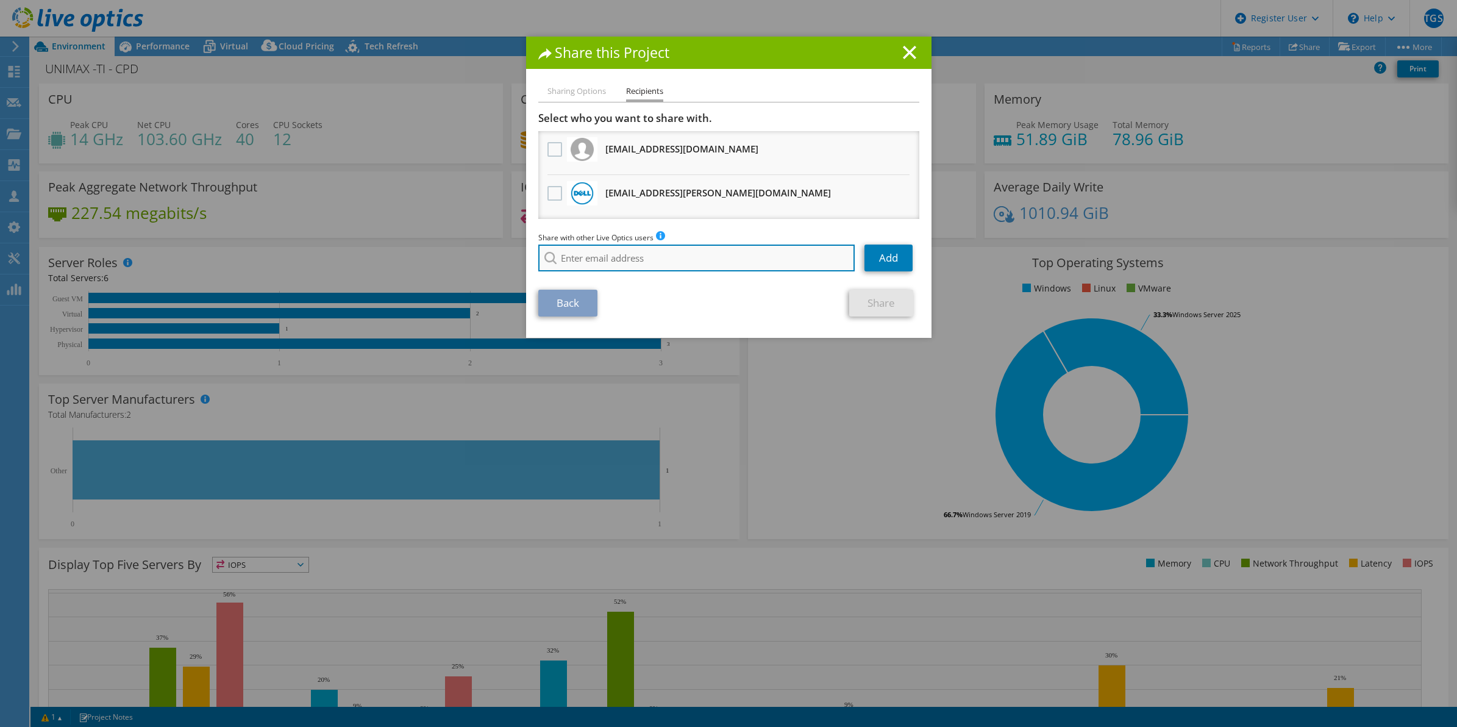
click at [681, 255] on input "search" at bounding box center [696, 257] width 317 height 27
click at [550, 190] on label at bounding box center [556, 193] width 18 height 15
click at [0, 0] on input "checkbox" at bounding box center [0, 0] width 0 height 0
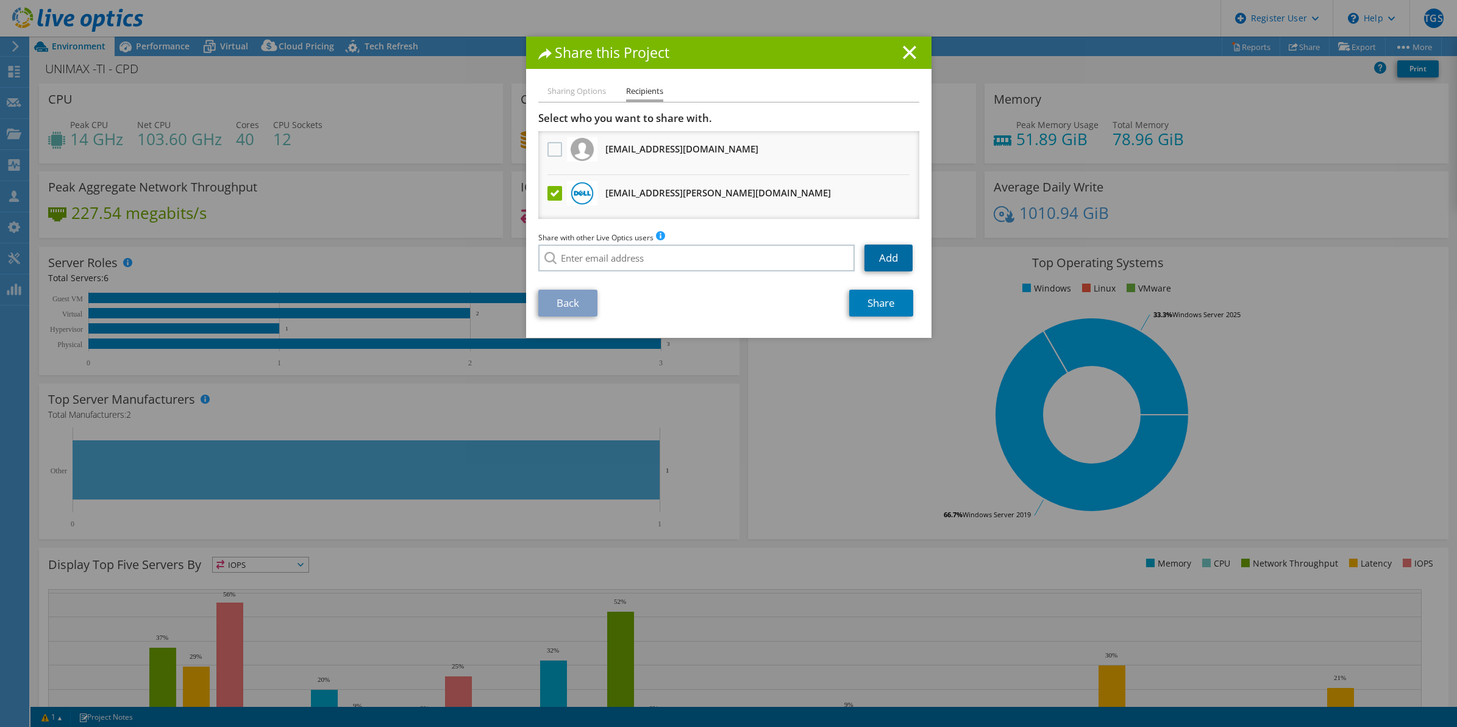
click at [875, 260] on link "Add" at bounding box center [888, 257] width 48 height 27
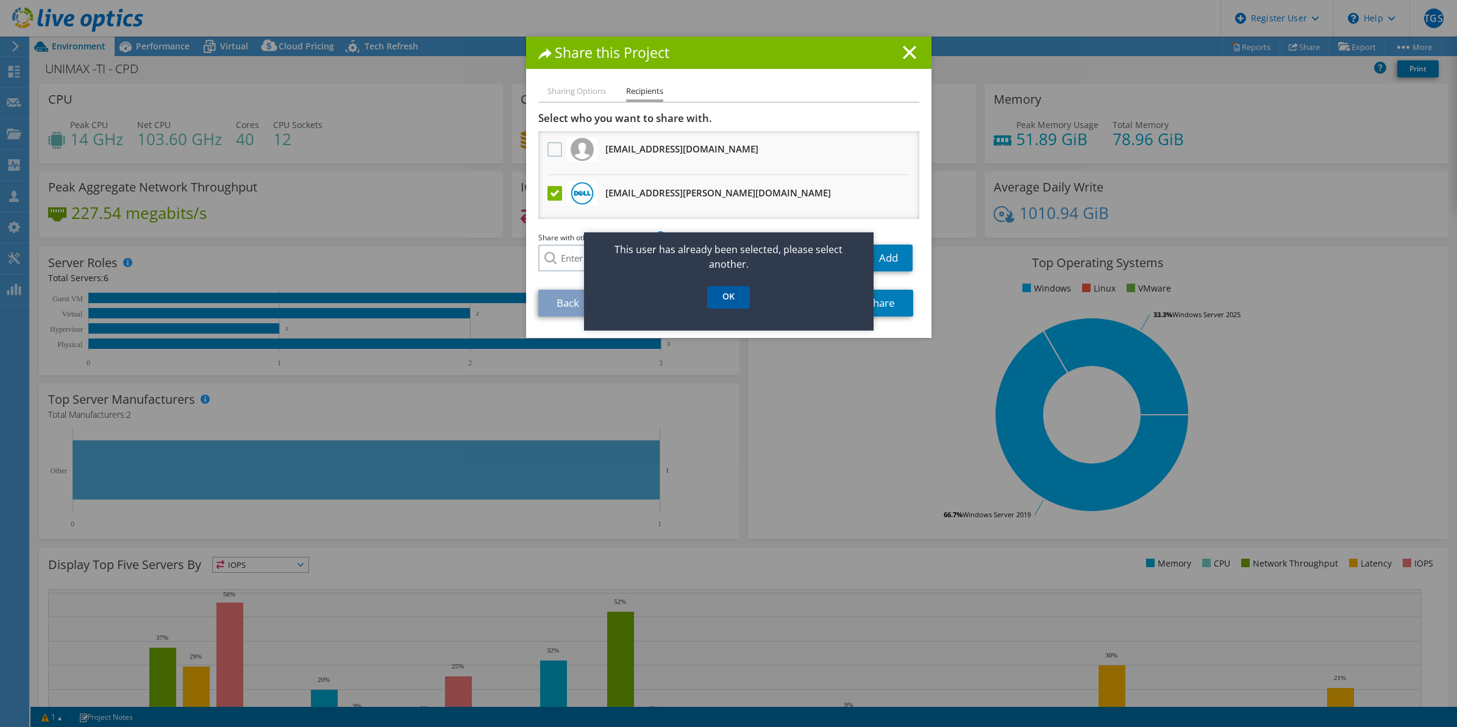
click at [742, 296] on link "OK" at bounding box center [728, 297] width 43 height 23
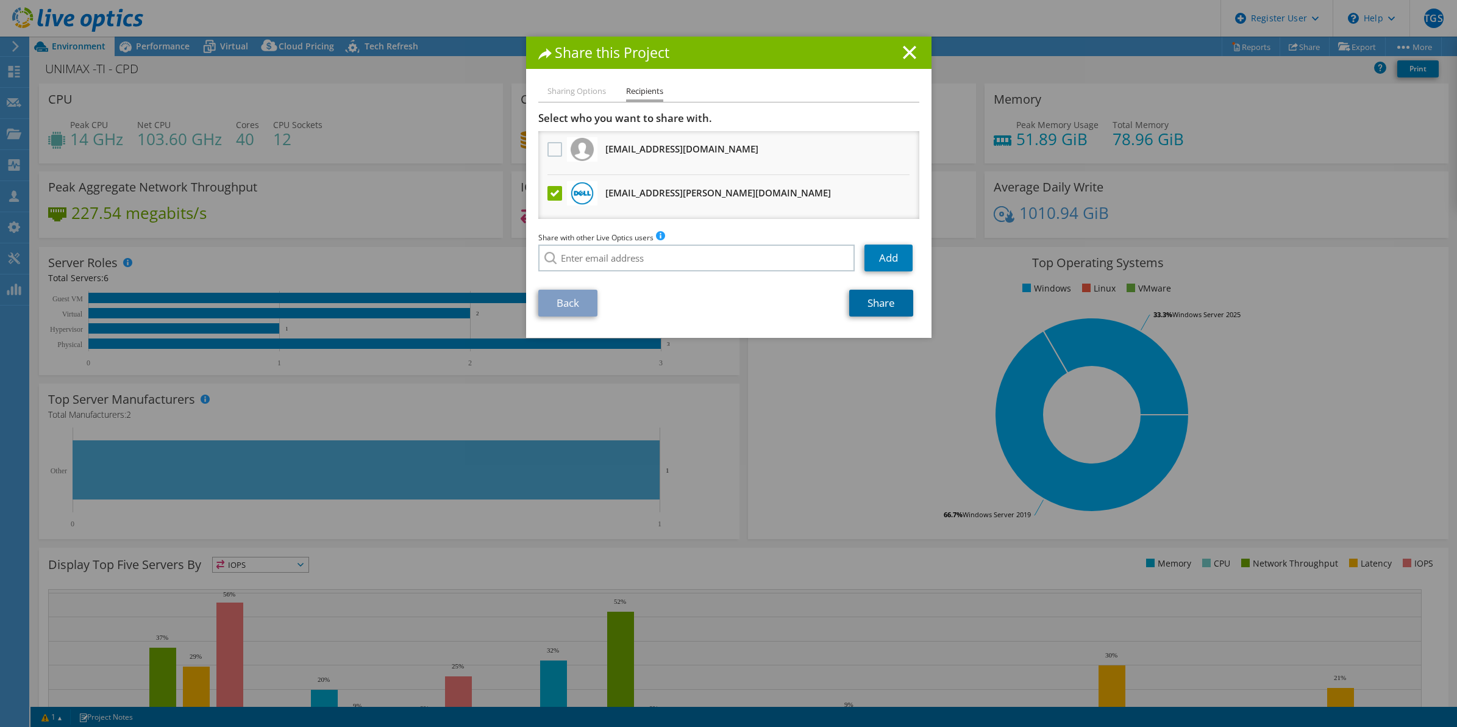
click at [858, 302] on link "Share" at bounding box center [881, 303] width 64 height 27
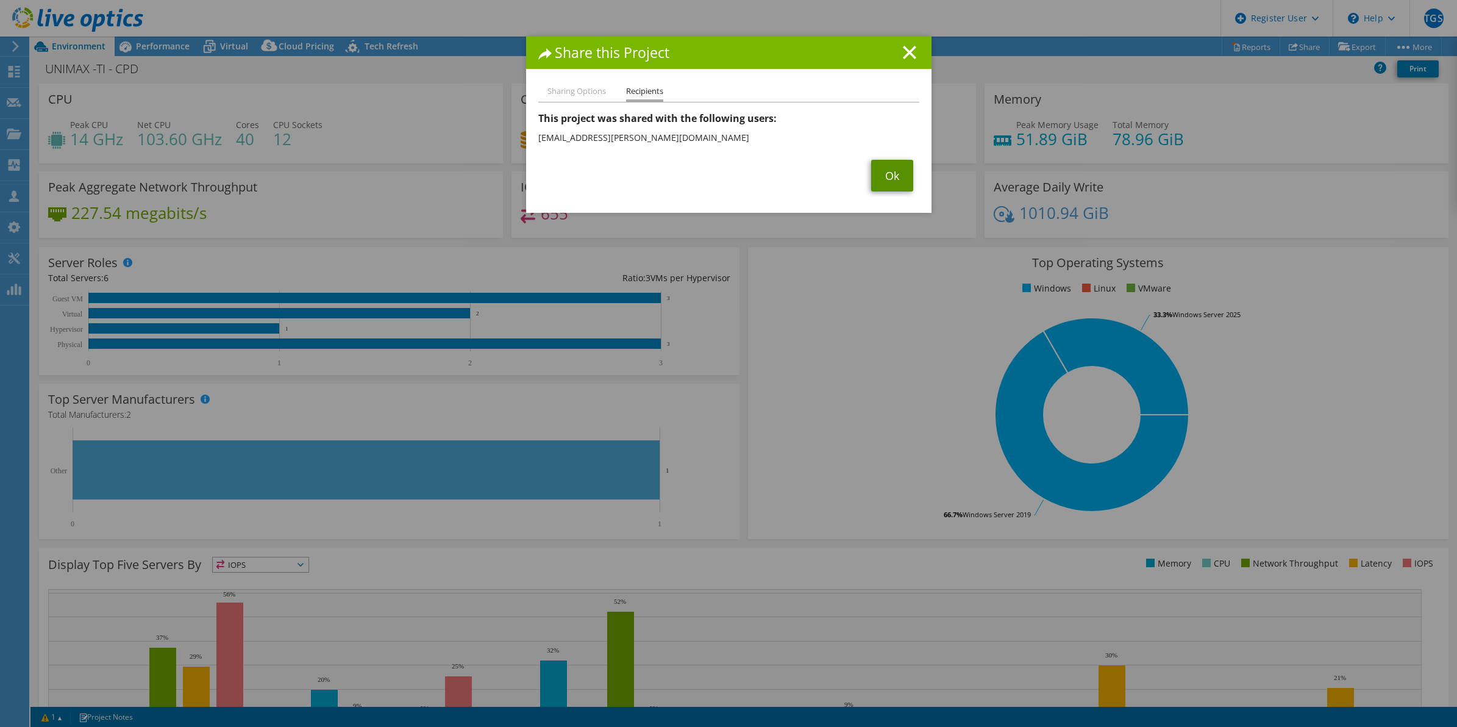
click at [886, 178] on link "Ok" at bounding box center [892, 176] width 42 height 32
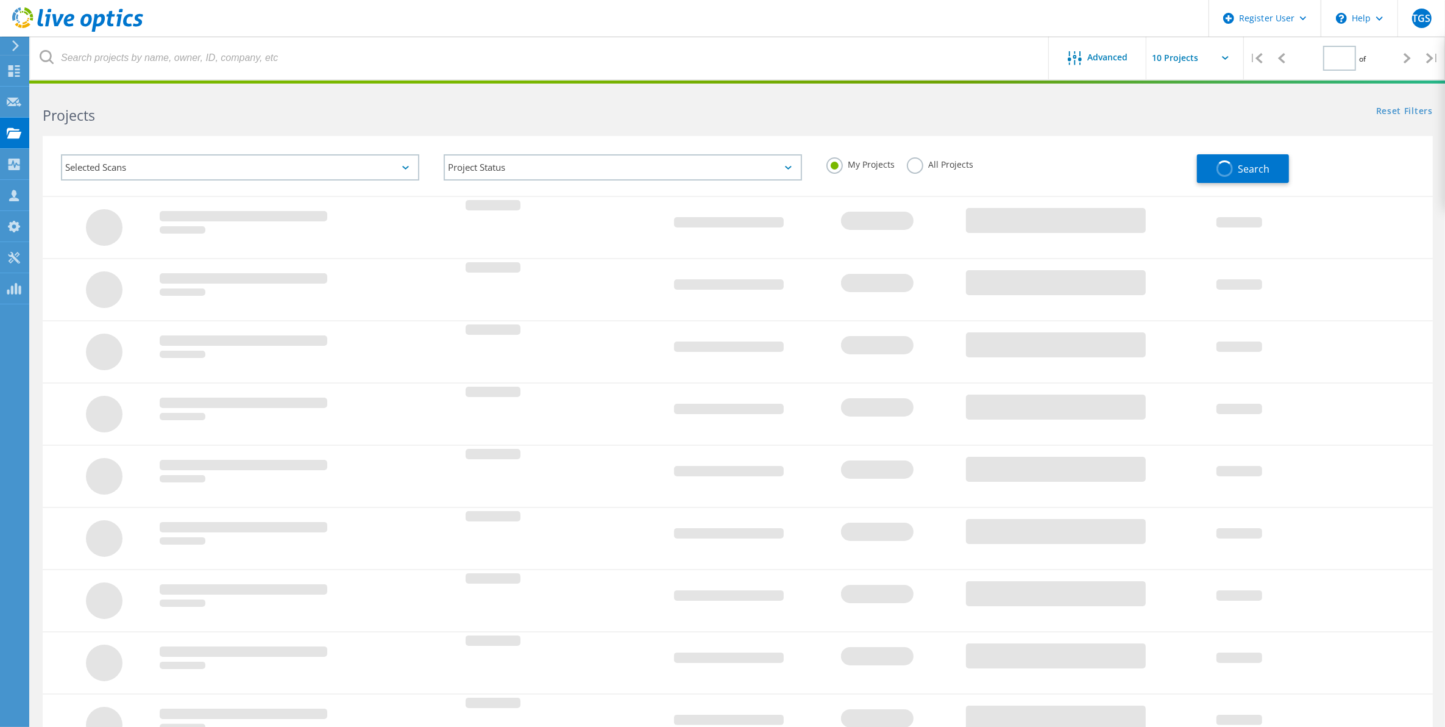
type input "1"
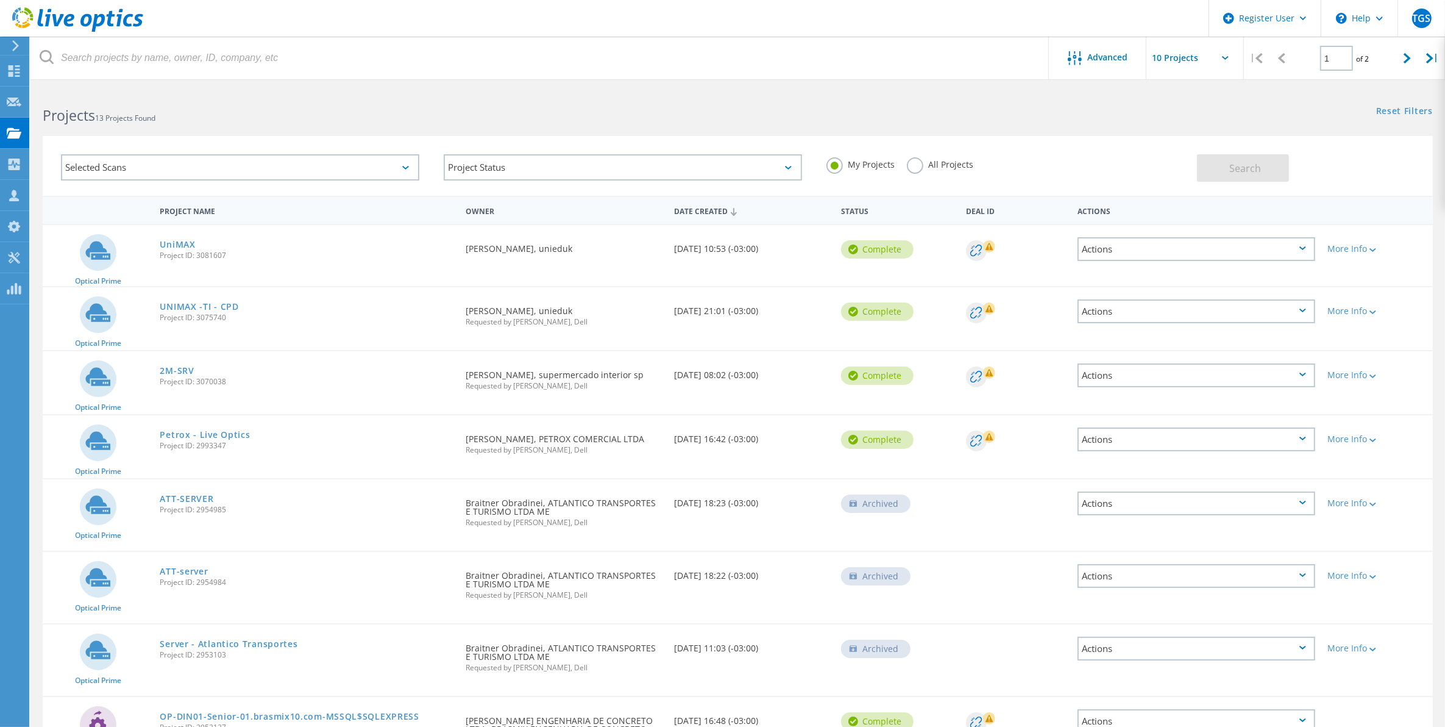
click at [268, 102] on div "Projects 13 Projects Found" at bounding box center [383, 104] width 707 height 32
drag, startPoint x: 199, startPoint y: 242, endPoint x: 155, endPoint y: 247, distance: 43.6
click at [155, 247] on div "UniMAX Project ID: 3081607" at bounding box center [307, 248] width 306 height 46
copy link "UniMAX"
drag, startPoint x: 251, startPoint y: 307, endPoint x: 162, endPoint y: 308, distance: 89.0
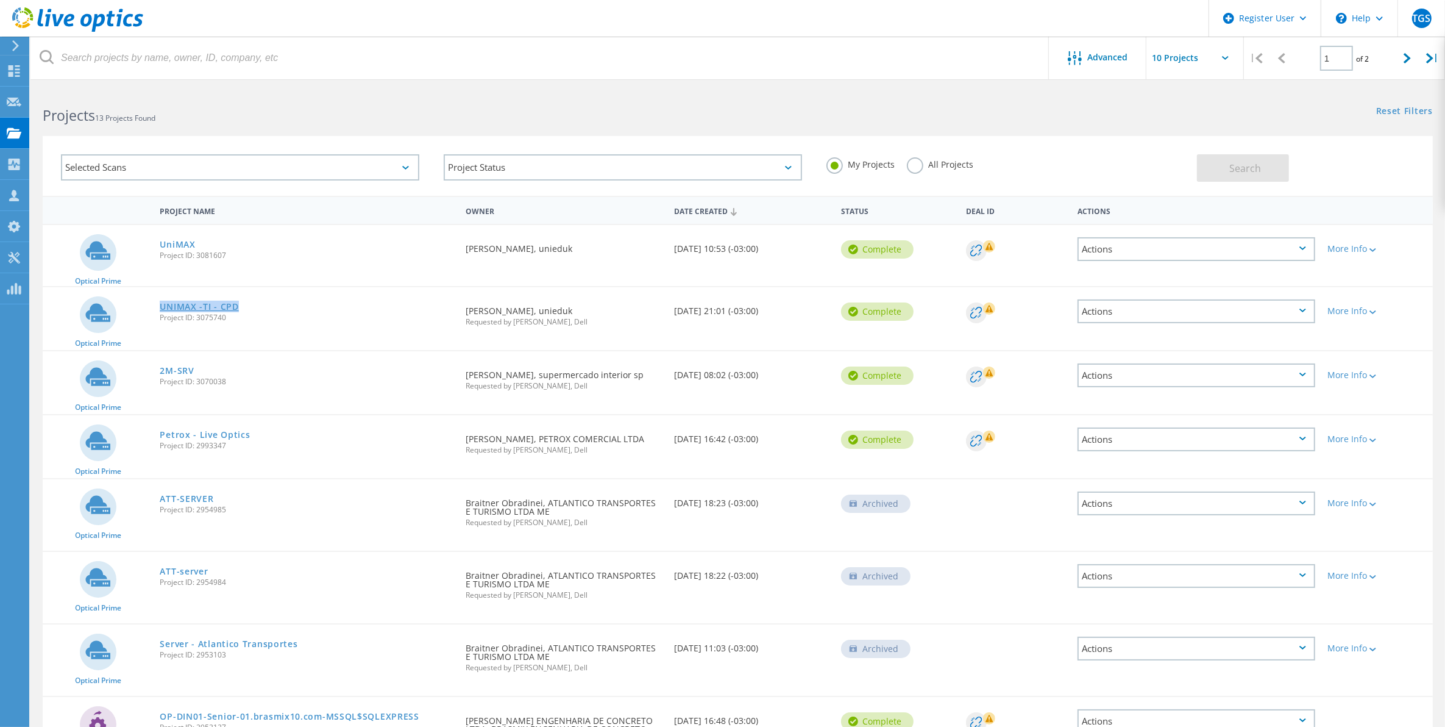
click at [162, 308] on div "UNIMAX -TI - CPD Project ID: 3075740" at bounding box center [307, 310] width 306 height 46
copy link "UNIMAX -TI - CPD"
click at [245, 294] on div "UNIMAX -TI - CPD Project ID: 3075740" at bounding box center [307, 310] width 306 height 46
click at [235, 305] on link "UNIMAX -TI - CPD" at bounding box center [199, 306] width 79 height 9
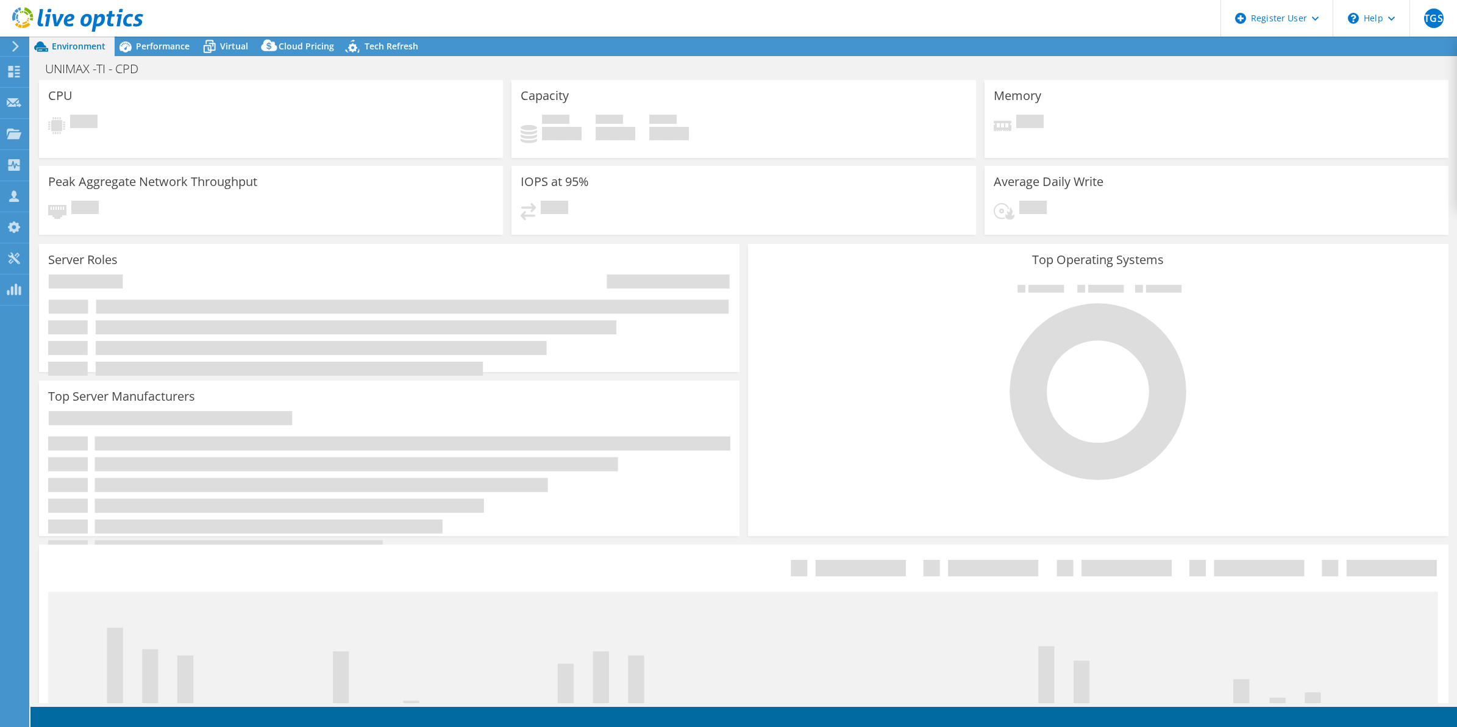
select select "USD"
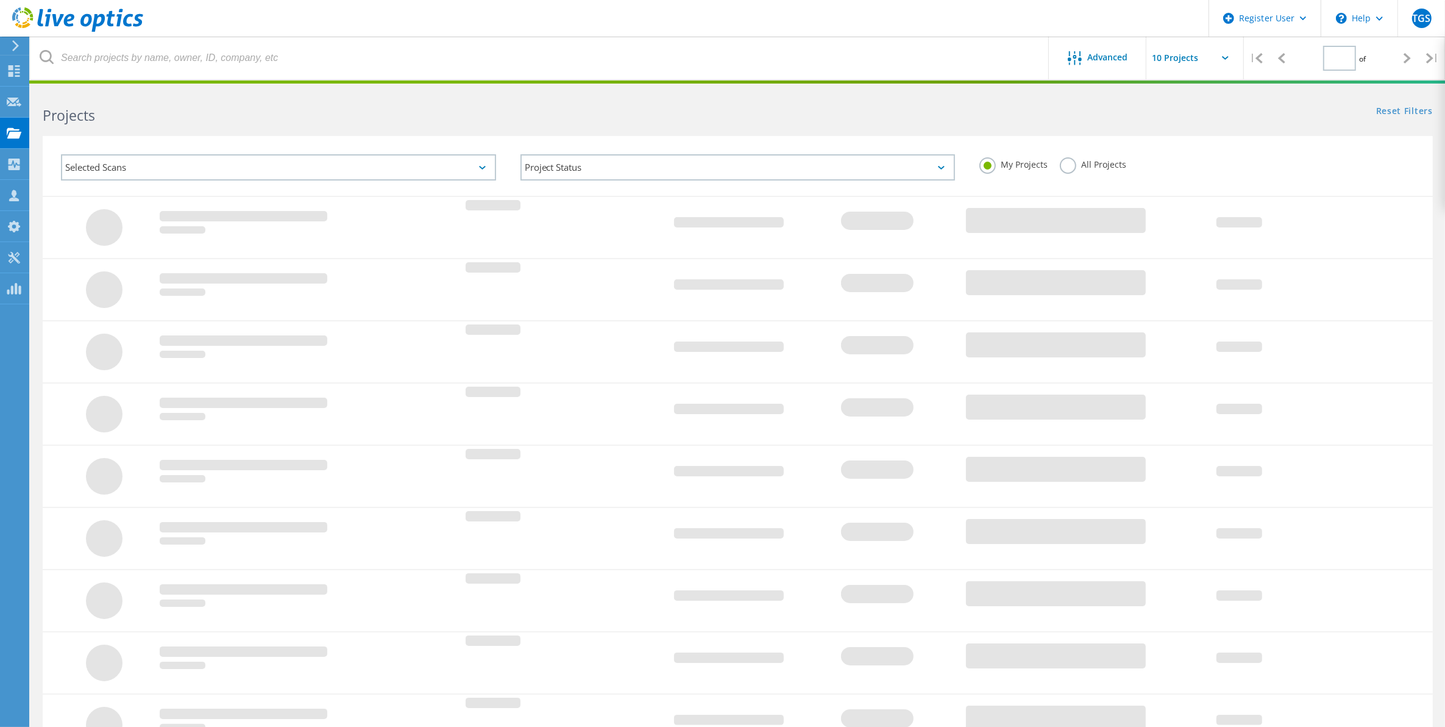
type input "1"
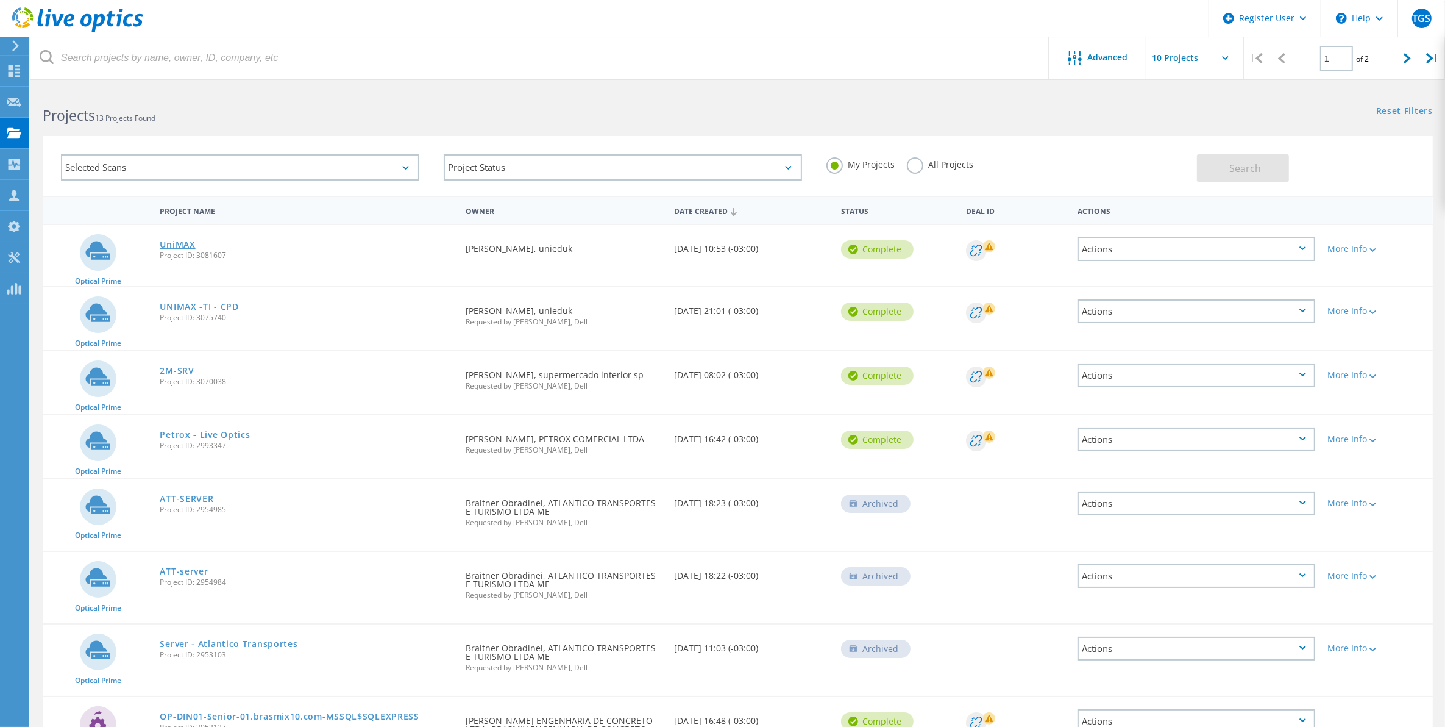
click at [176, 245] on link "UniMAX" at bounding box center [177, 244] width 35 height 9
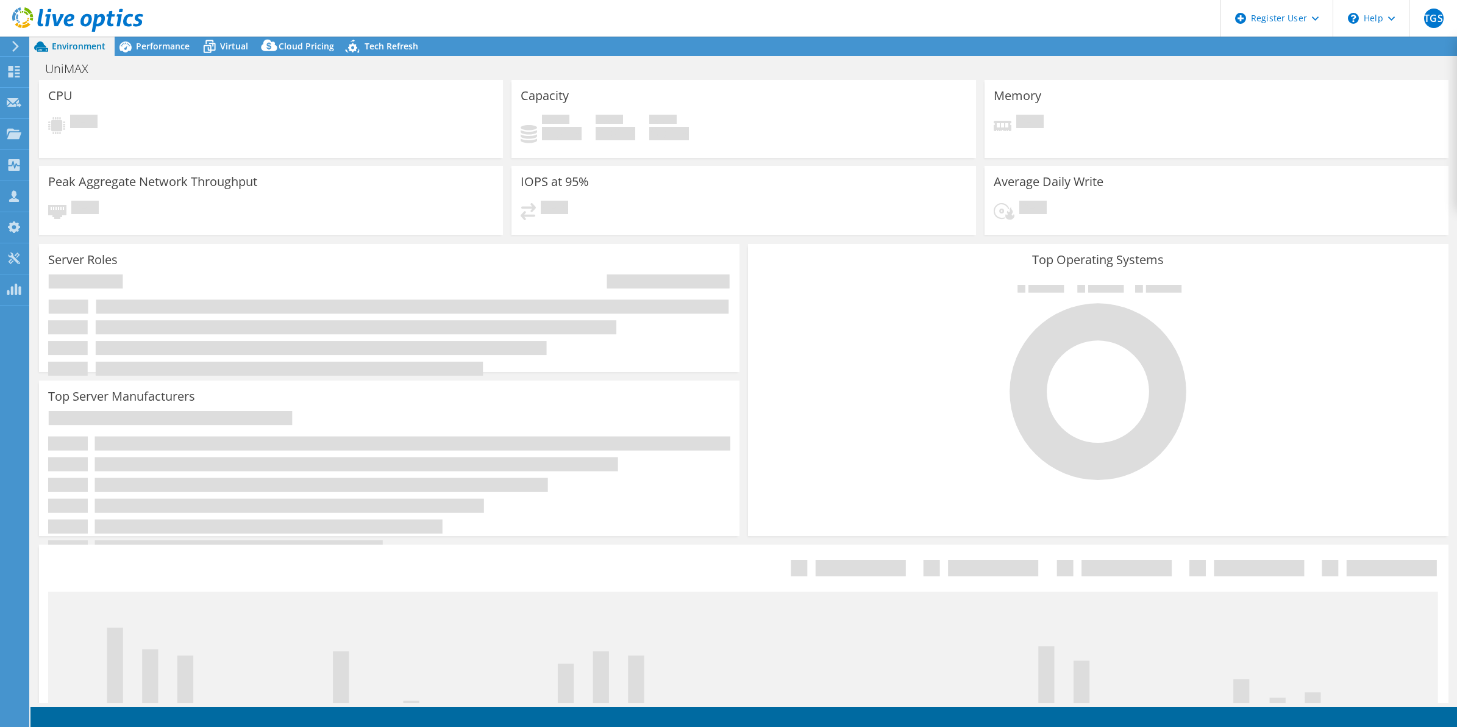
select select "USD"
